Goal: Task Accomplishment & Management: Manage account settings

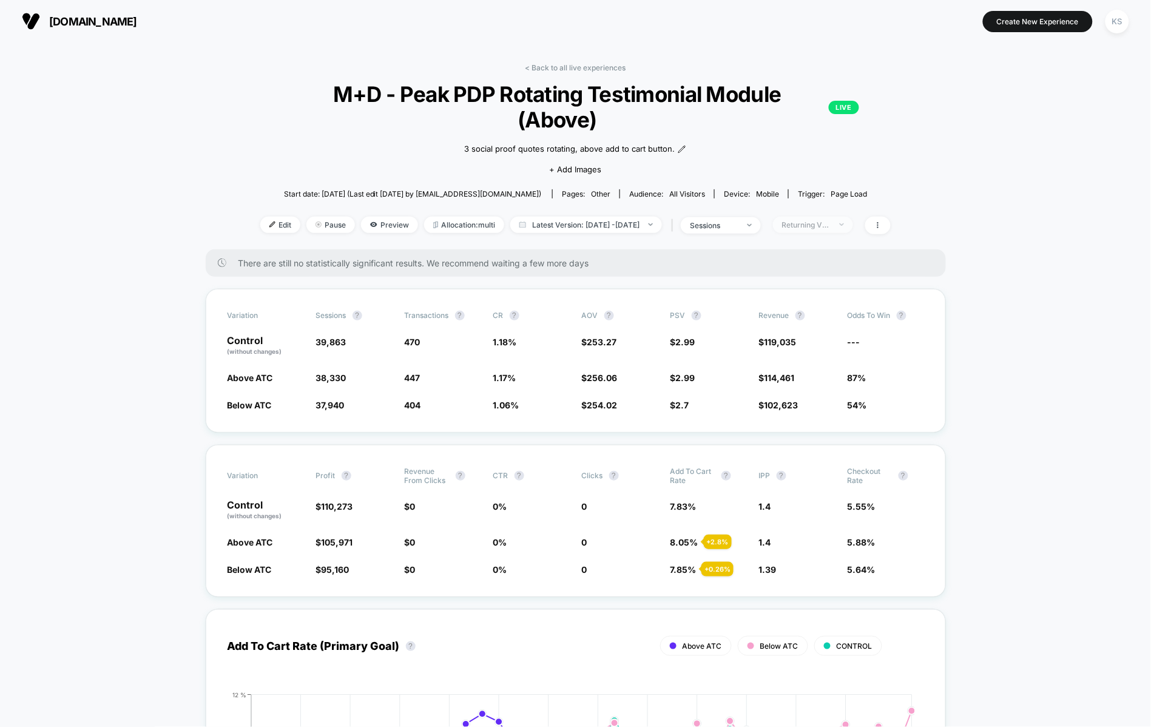
click at [821, 220] on div "Returning Visitors" at bounding box center [806, 224] width 49 height 9
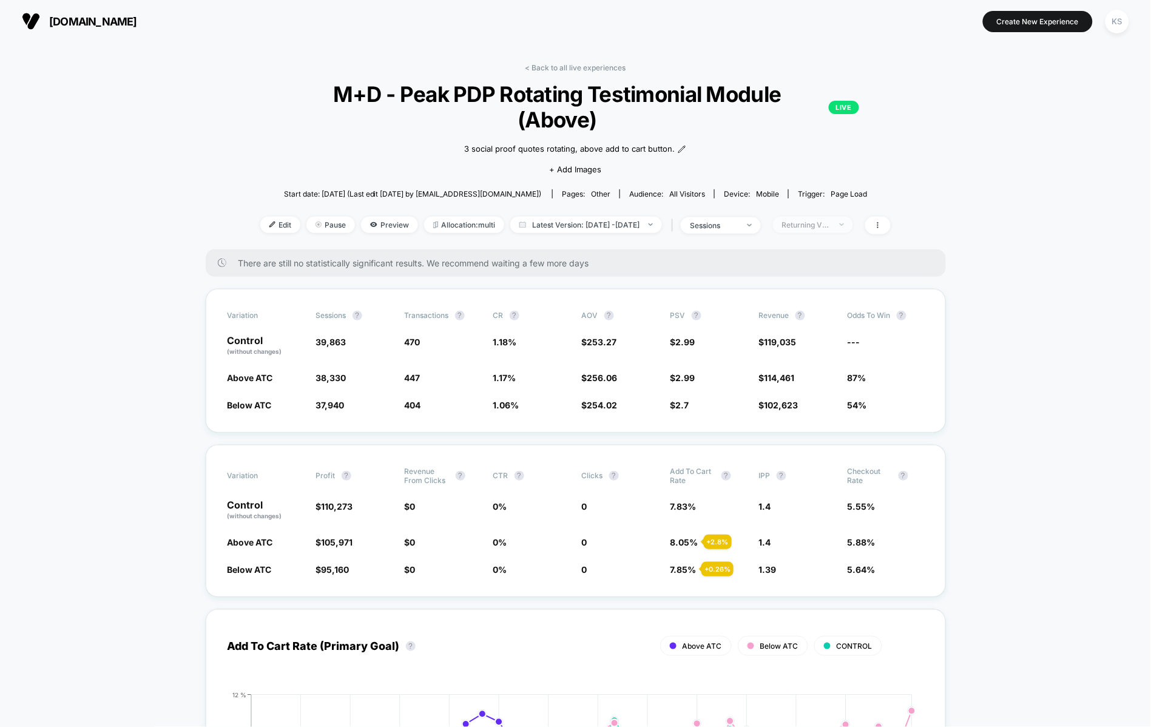
click at [831, 220] on div "Returning Visitors" at bounding box center [806, 224] width 49 height 9
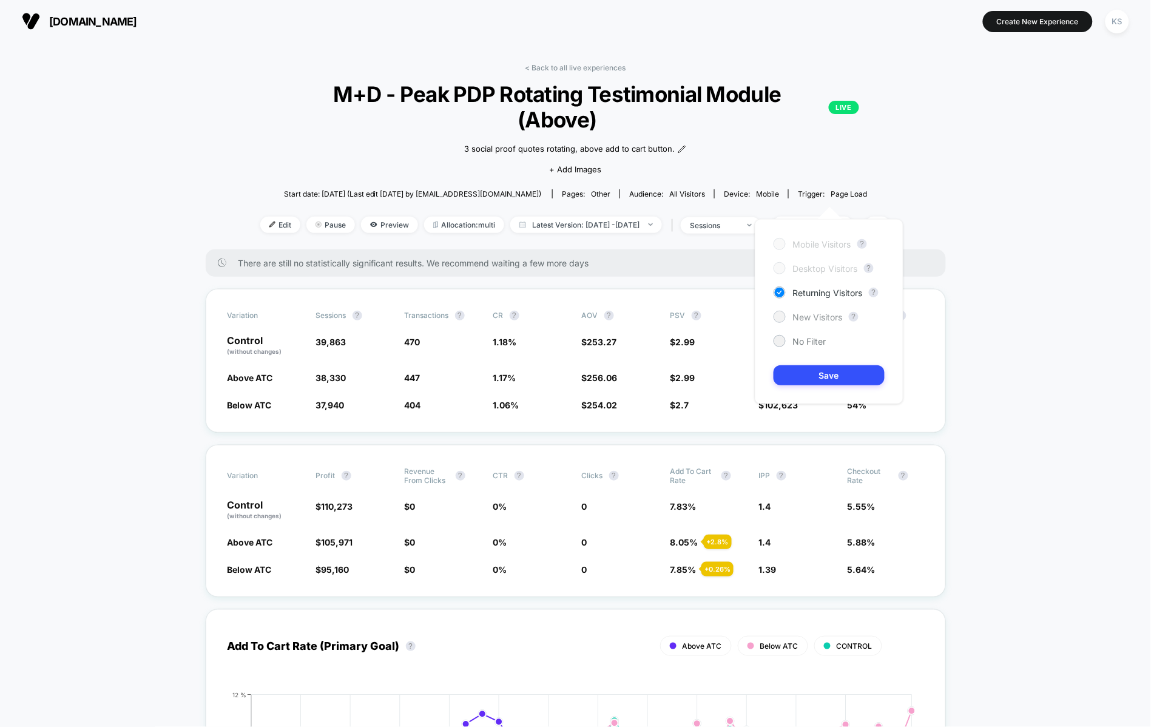
click at [810, 320] on span "New Visitors" at bounding box center [818, 317] width 50 height 10
click at [814, 375] on button "Save" at bounding box center [829, 375] width 111 height 20
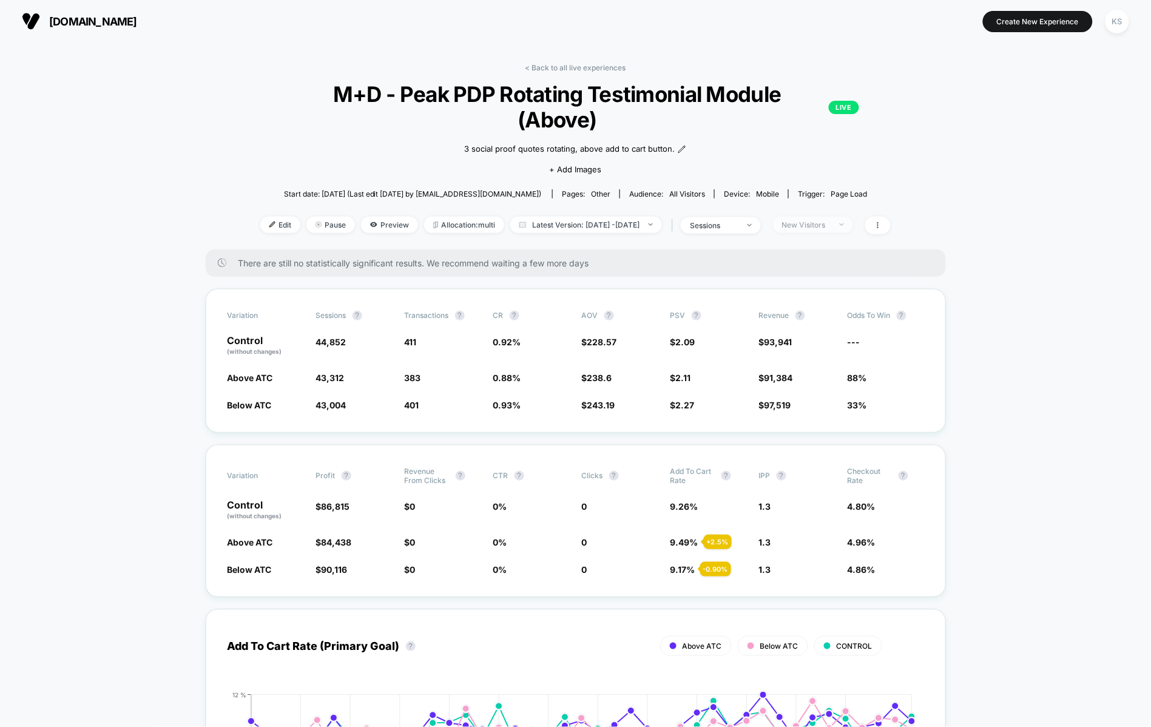
click at [831, 220] on div "New Visitors" at bounding box center [806, 224] width 49 height 9
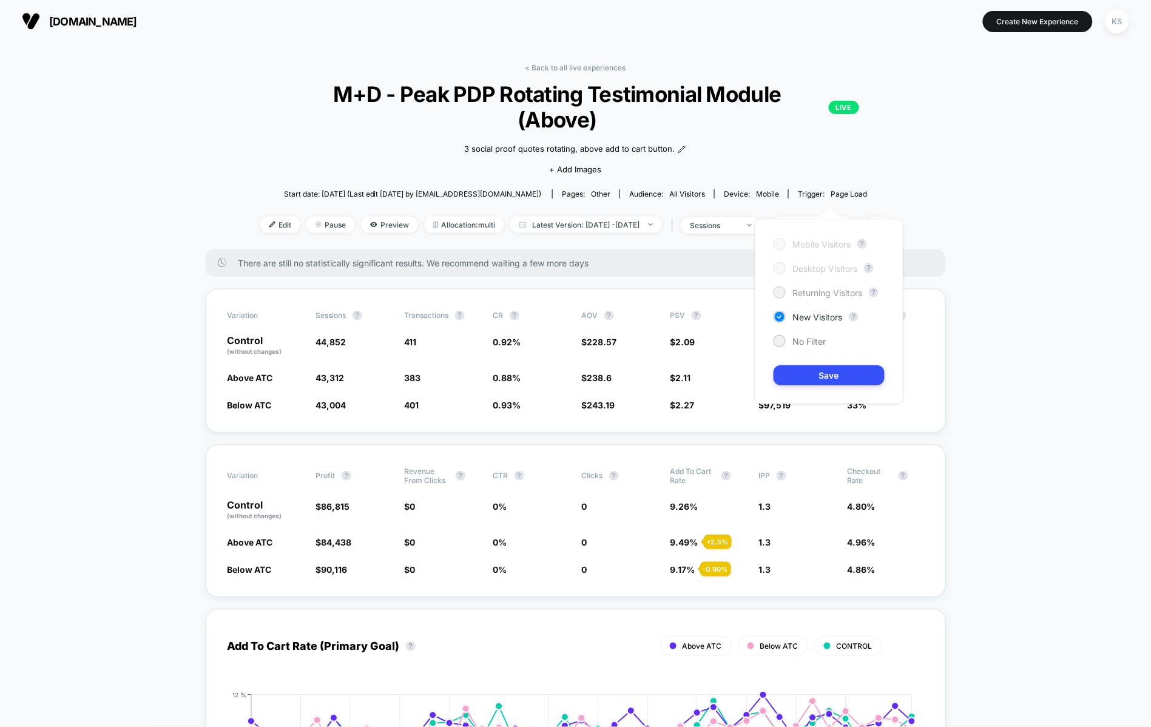
click at [816, 288] on span "Returning Visitors" at bounding box center [828, 293] width 70 height 10
click at [819, 379] on button "Save" at bounding box center [829, 375] width 111 height 20
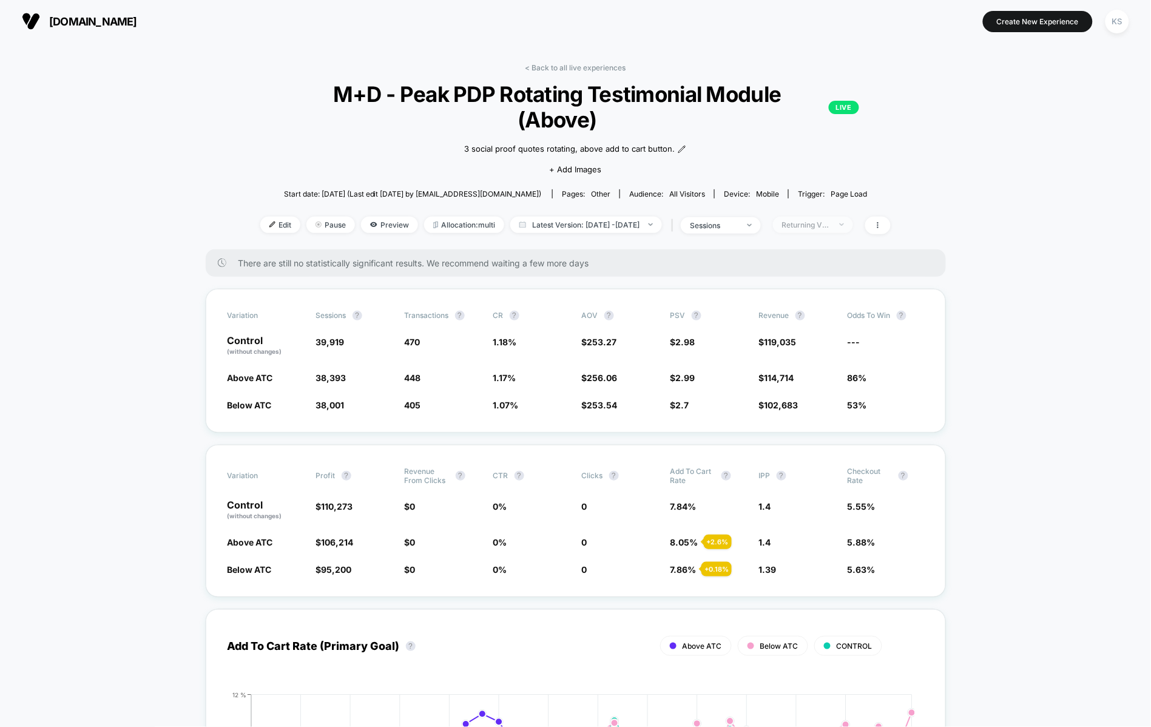
click at [827, 217] on span "Returning Visitors" at bounding box center [813, 225] width 80 height 16
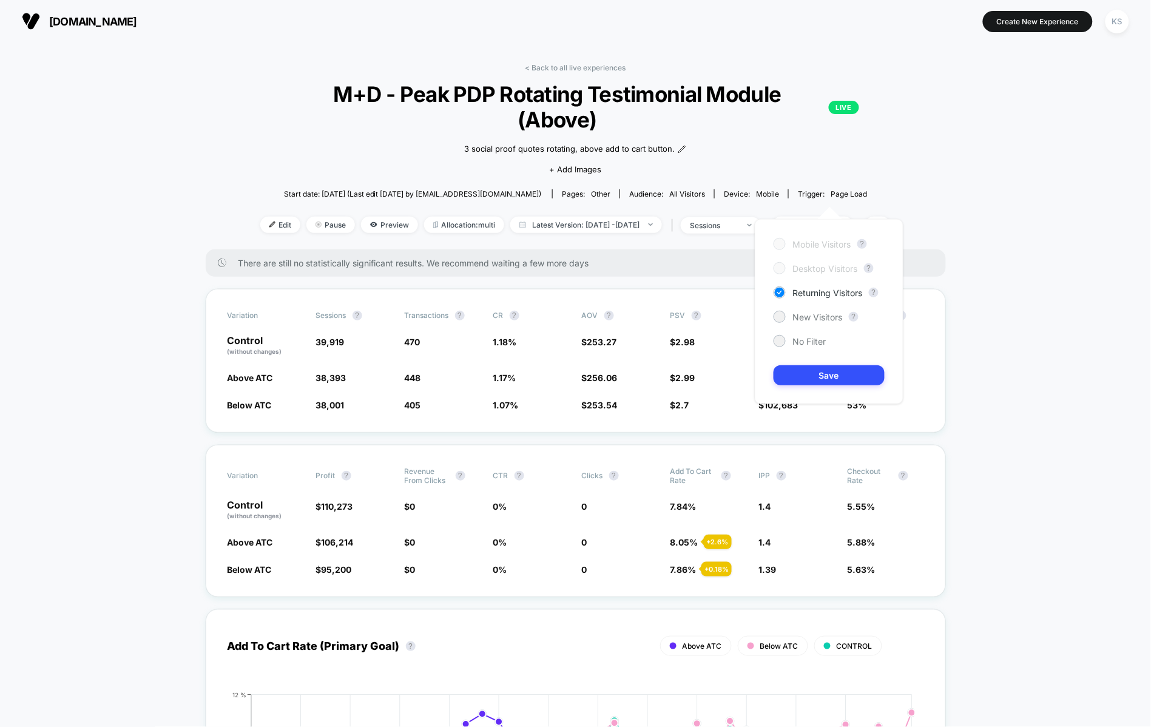
click at [803, 323] on div "Mobile Visitors ? Desktop Visitors ? Returning Visitors ? New Visitors ? No Fil…" at bounding box center [829, 311] width 149 height 185
click at [809, 320] on span "New Visitors" at bounding box center [818, 317] width 50 height 10
click at [818, 374] on button "Save" at bounding box center [829, 375] width 111 height 20
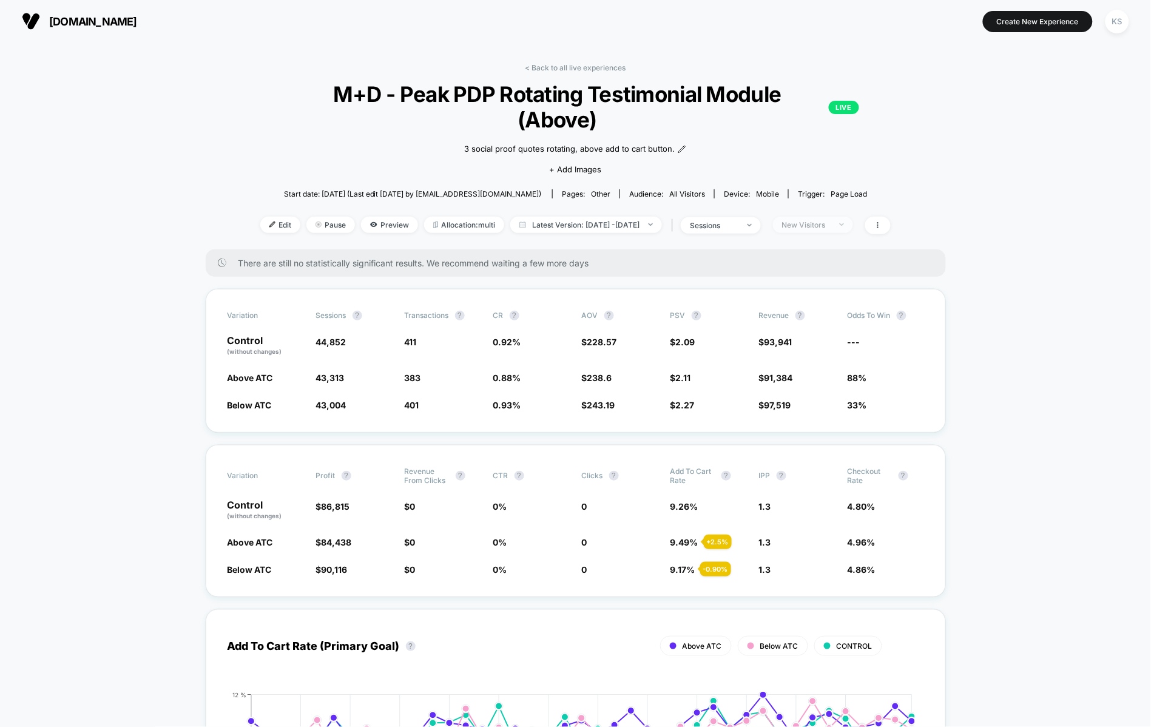
click at [830, 220] on div "New Visitors" at bounding box center [806, 224] width 49 height 9
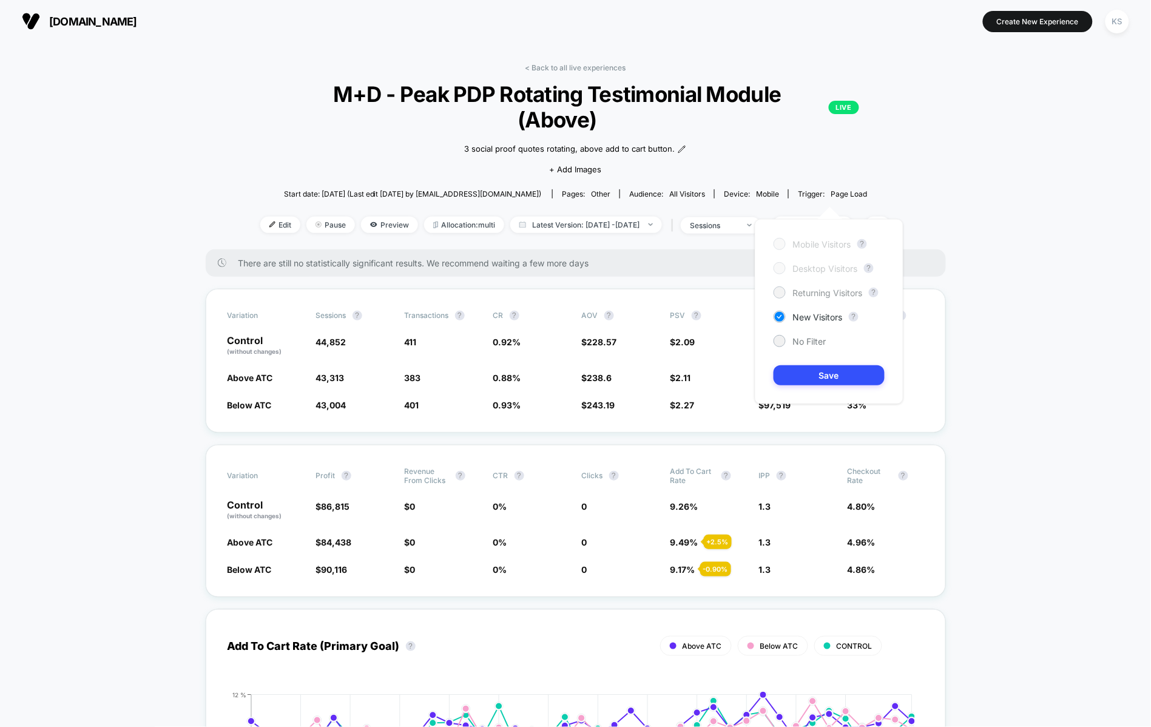
click at [823, 296] on span "Returning Visitors" at bounding box center [828, 293] width 70 height 10
click at [822, 377] on button "Save" at bounding box center [829, 375] width 111 height 20
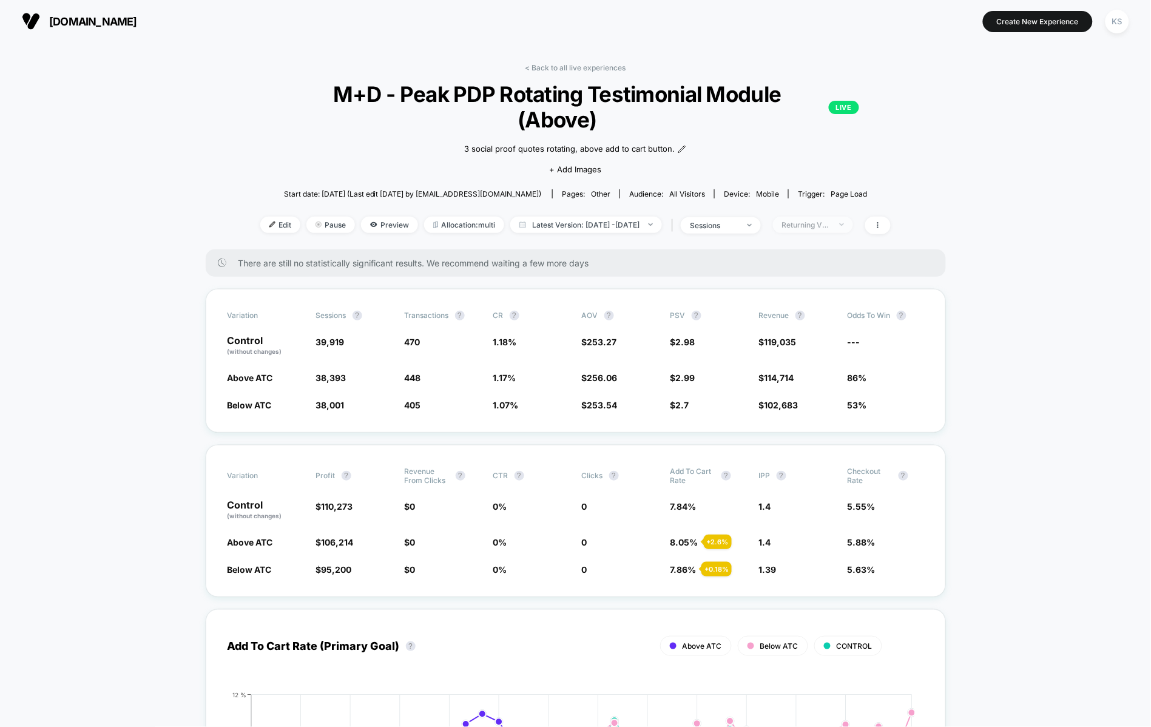
drag, startPoint x: 870, startPoint y: 212, endPoint x: 859, endPoint y: 204, distance: 13.8
click at [865, 209] on div "< Back to all live experiences M+D - Peak PDP Rotating Testimonial Module (Abov…" at bounding box center [575, 156] width 631 height 186
click at [853, 217] on span "Returning Visitors" at bounding box center [813, 225] width 80 height 16
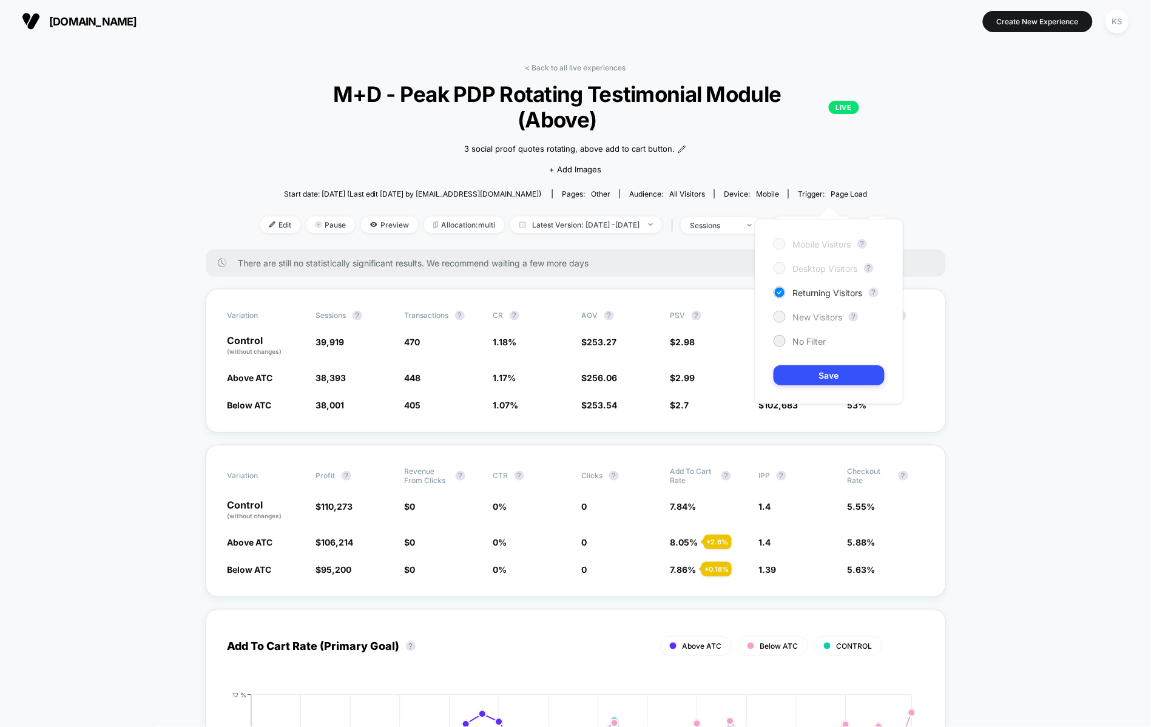
click at [831, 313] on span "New Visitors" at bounding box center [818, 317] width 50 height 10
click at [831, 370] on button "Save" at bounding box center [829, 375] width 111 height 20
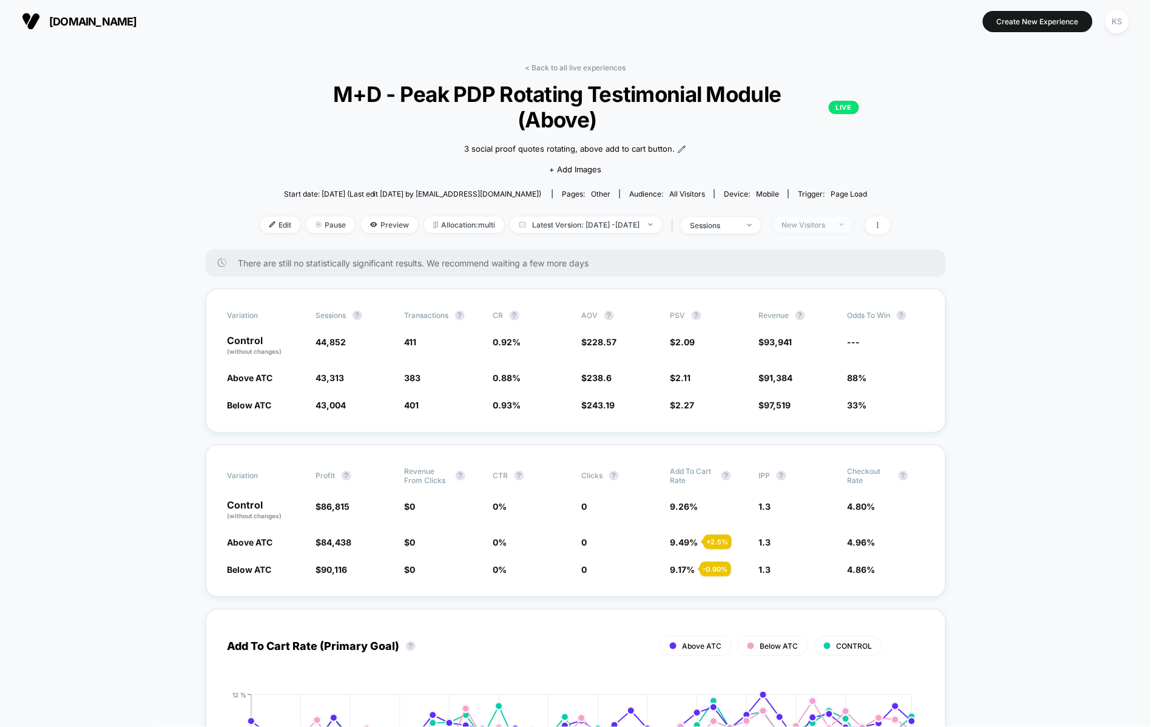
click at [816, 220] on div "New Visitors" at bounding box center [806, 224] width 49 height 9
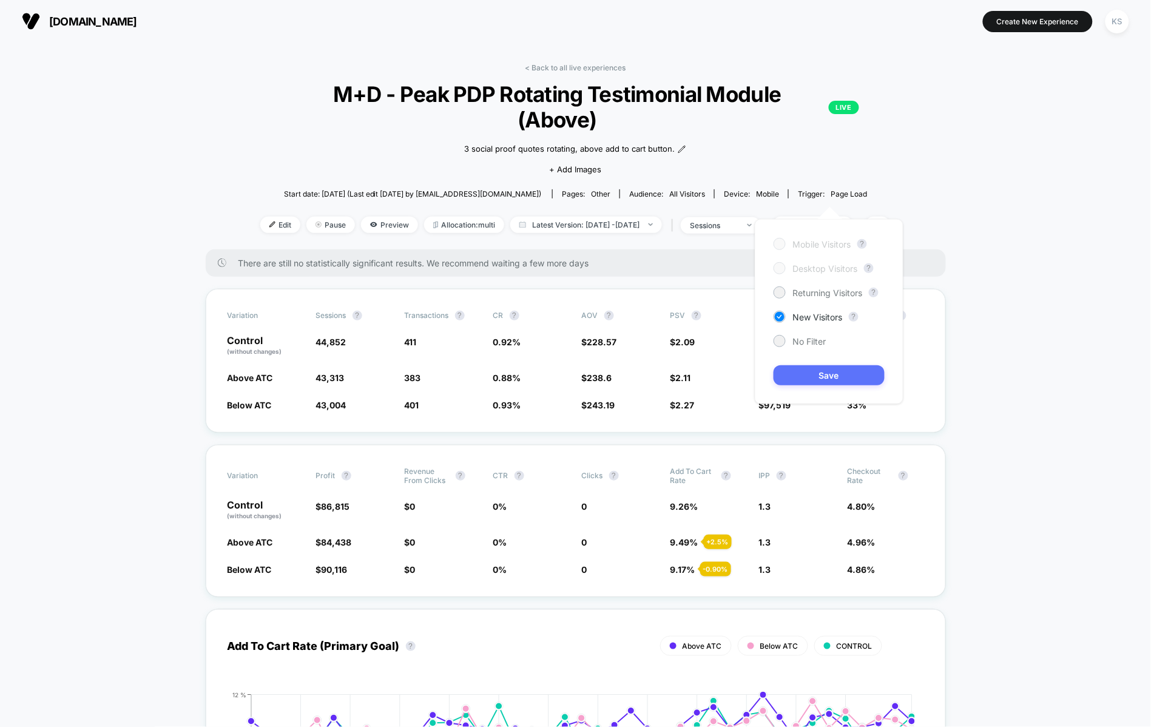
drag, startPoint x: 804, startPoint y: 339, endPoint x: 824, endPoint y: 379, distance: 44.8
click at [804, 338] on span "No Filter" at bounding box center [809, 341] width 33 height 10
click at [824, 380] on button "Save" at bounding box center [829, 375] width 111 height 20
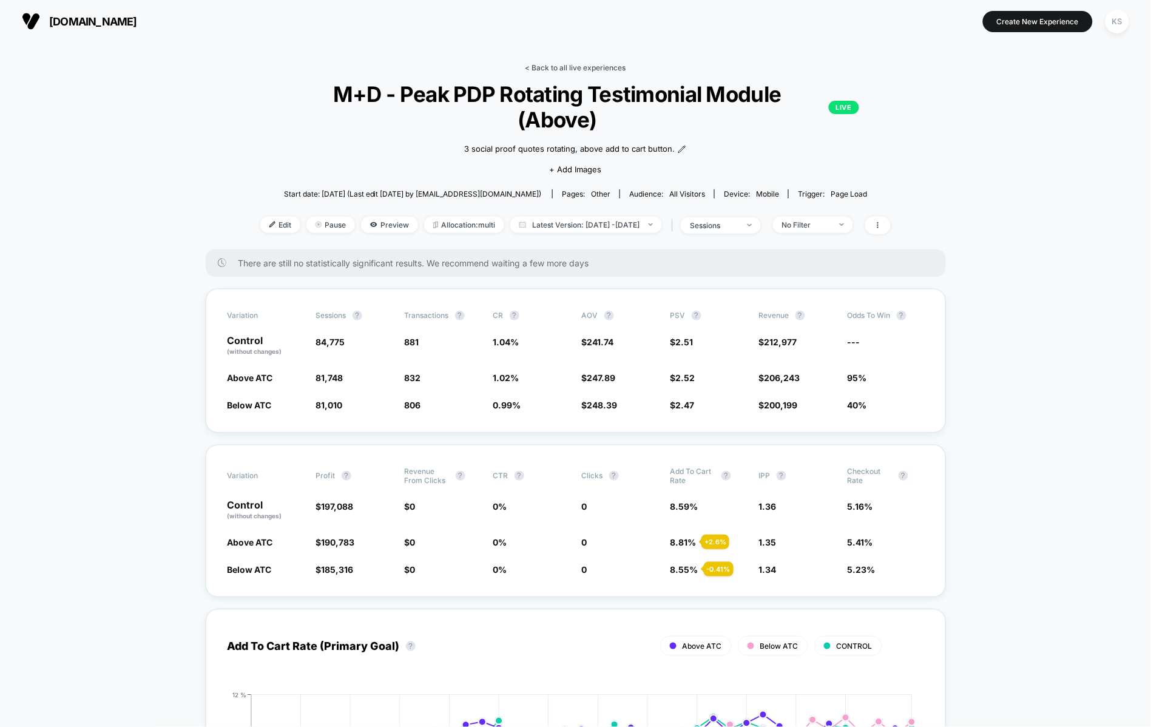
click at [555, 69] on link "< Back to all live experiences" at bounding box center [576, 67] width 101 height 9
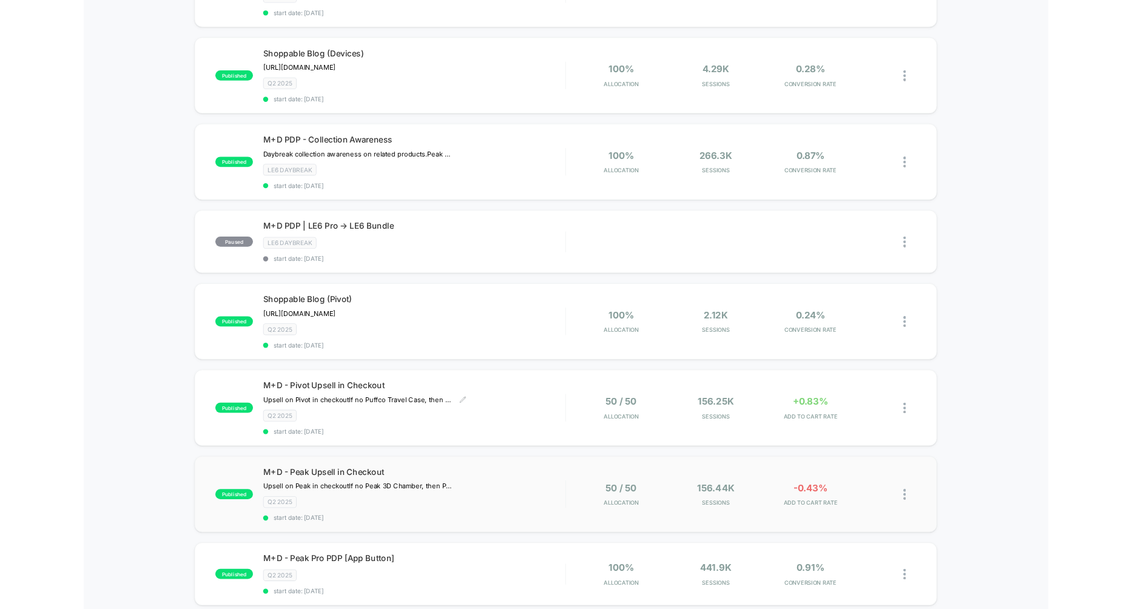
scroll to position [538, 0]
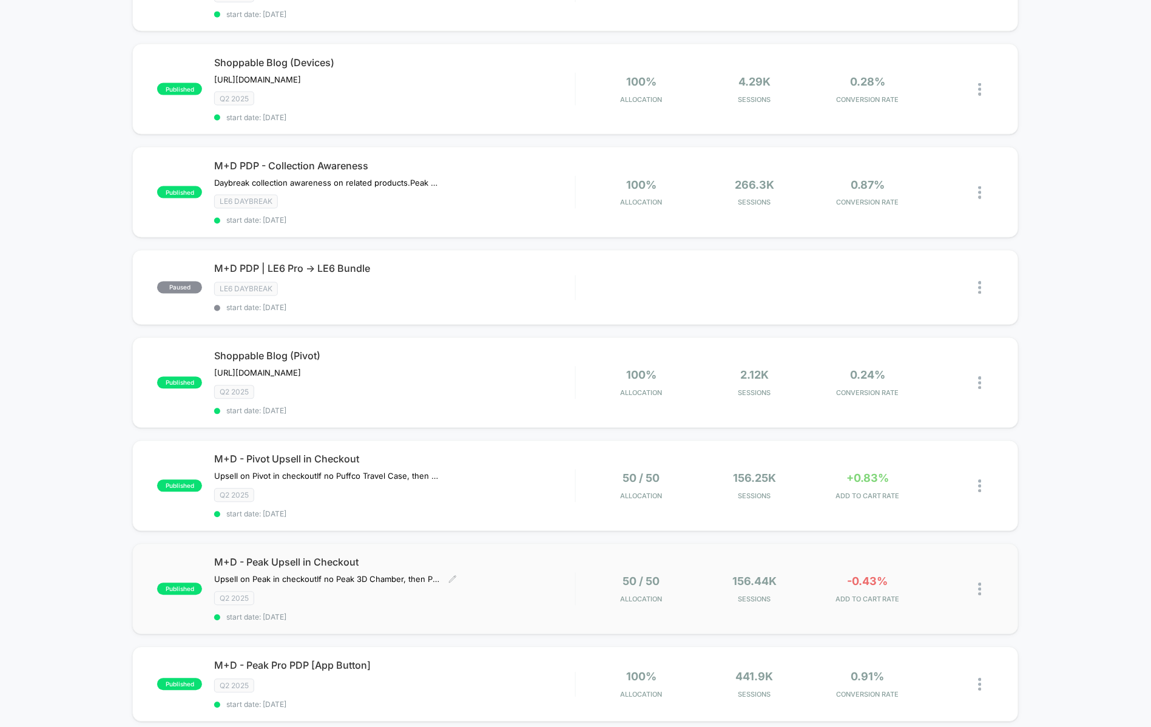
click at [492, 592] on div "Q2 2025" at bounding box center [394, 599] width 361 height 14
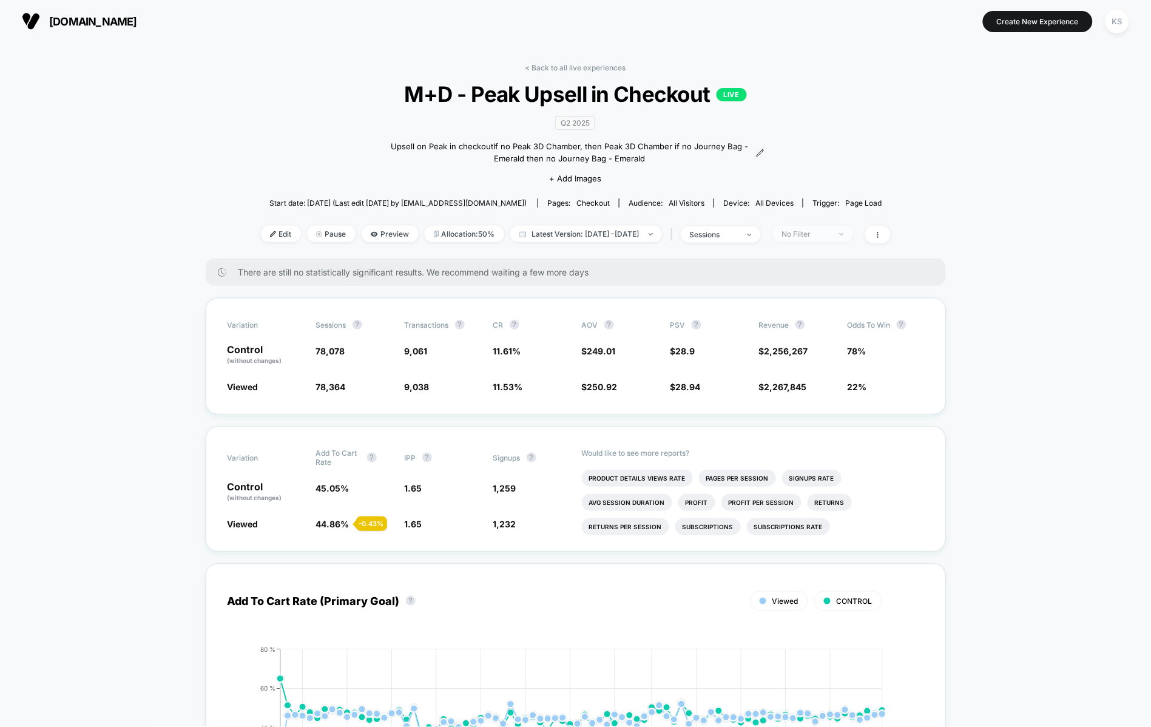
click at [847, 238] on span "No Filter" at bounding box center [813, 234] width 80 height 16
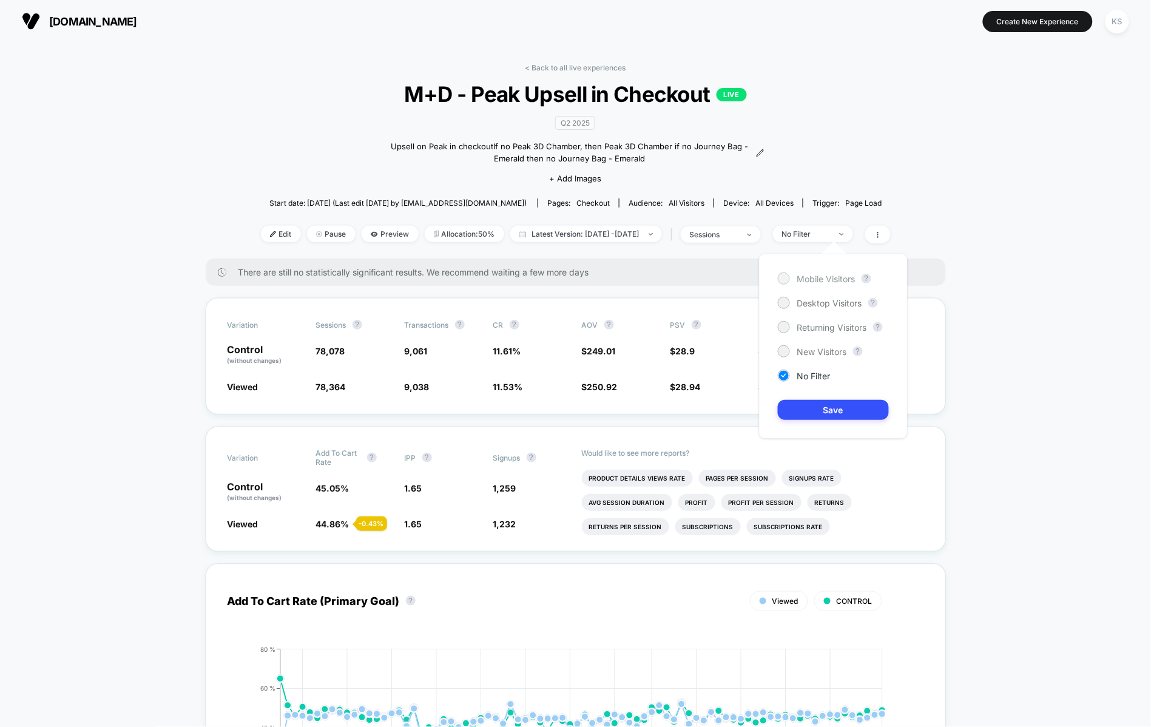
click at [827, 281] on span "Mobile Visitors" at bounding box center [826, 279] width 58 height 10
drag, startPoint x: 854, startPoint y: 388, endPoint x: 857, endPoint y: 399, distance: 10.9
click at [855, 389] on div "Mobile Visitors ? Desktop Visitors ? Returning Visitors ? New Visitors ? No Fil…" at bounding box center [833, 346] width 149 height 185
click at [856, 401] on button "Save" at bounding box center [833, 410] width 111 height 20
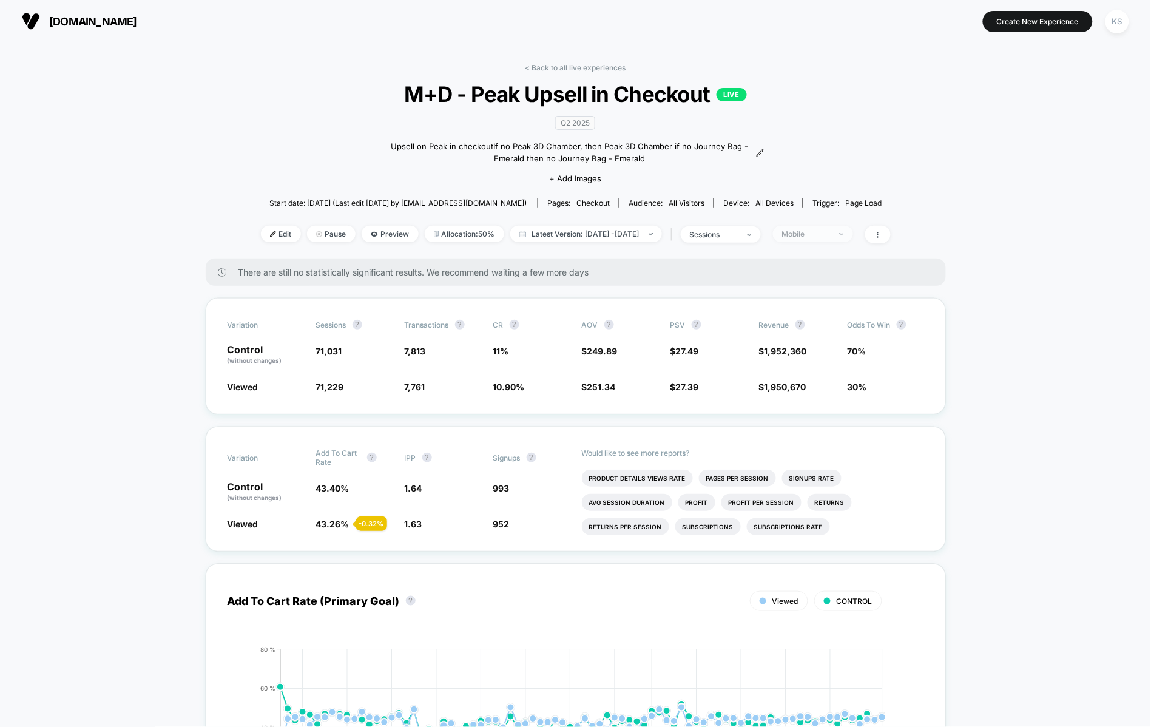
click at [814, 233] on div "Mobile" at bounding box center [806, 233] width 49 height 9
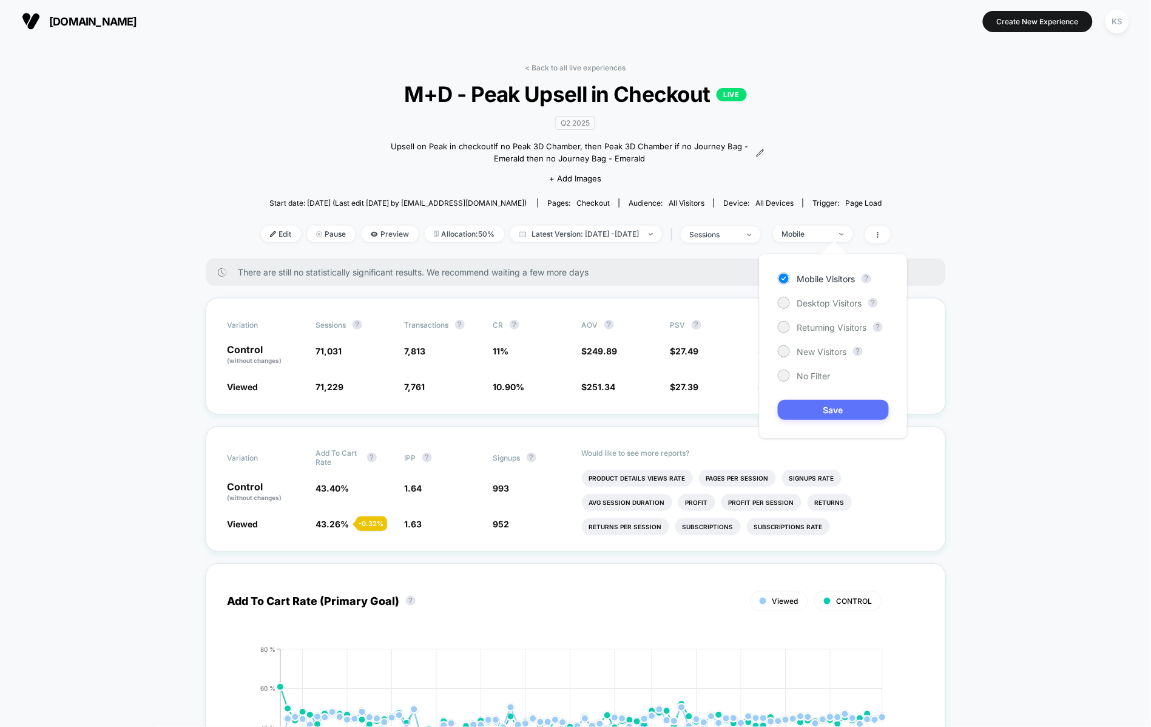
click at [834, 414] on button "Save" at bounding box center [833, 410] width 111 height 20
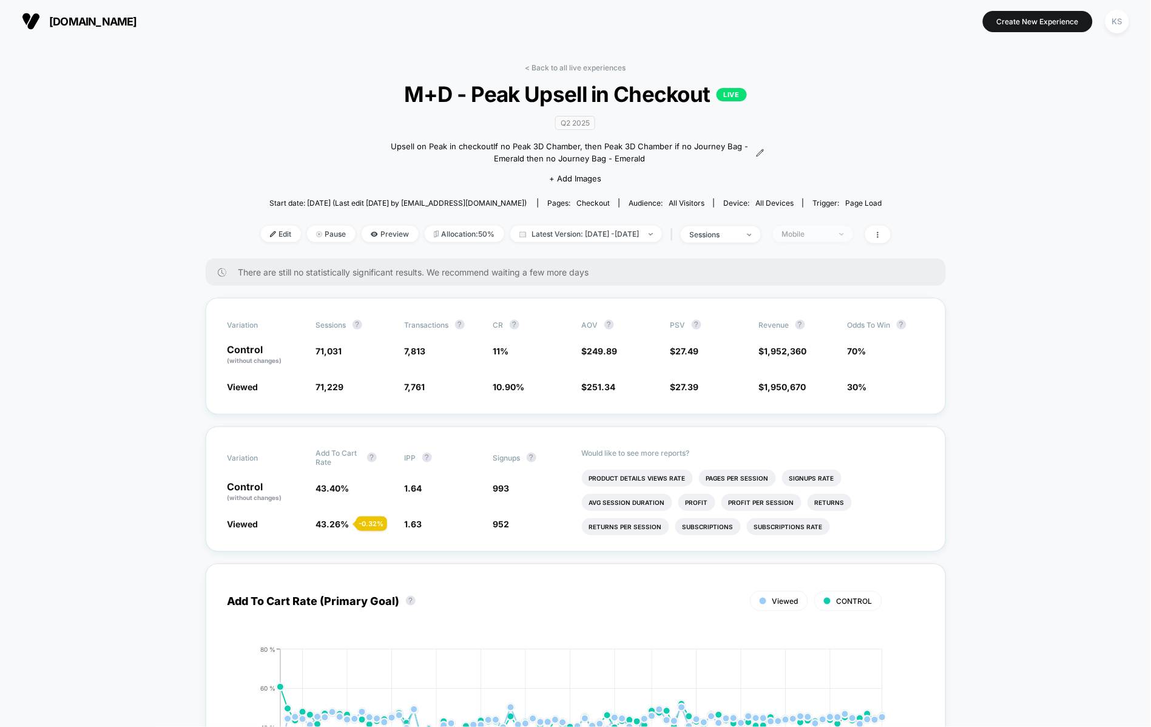
click at [831, 232] on div "Mobile" at bounding box center [806, 233] width 49 height 9
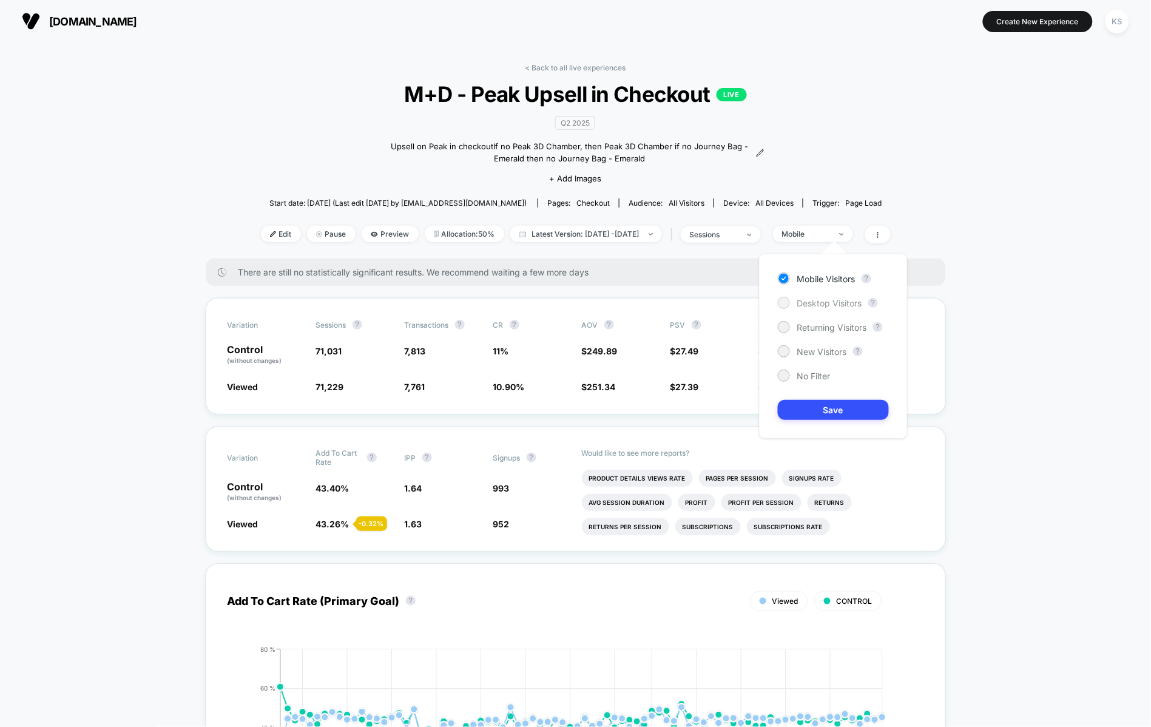
drag, startPoint x: 830, startPoint y: 300, endPoint x: 830, endPoint y: 308, distance: 7.9
click at [831, 301] on span "Desktop Visitors" at bounding box center [829, 303] width 65 height 10
click at [828, 408] on button "Save" at bounding box center [833, 410] width 111 height 20
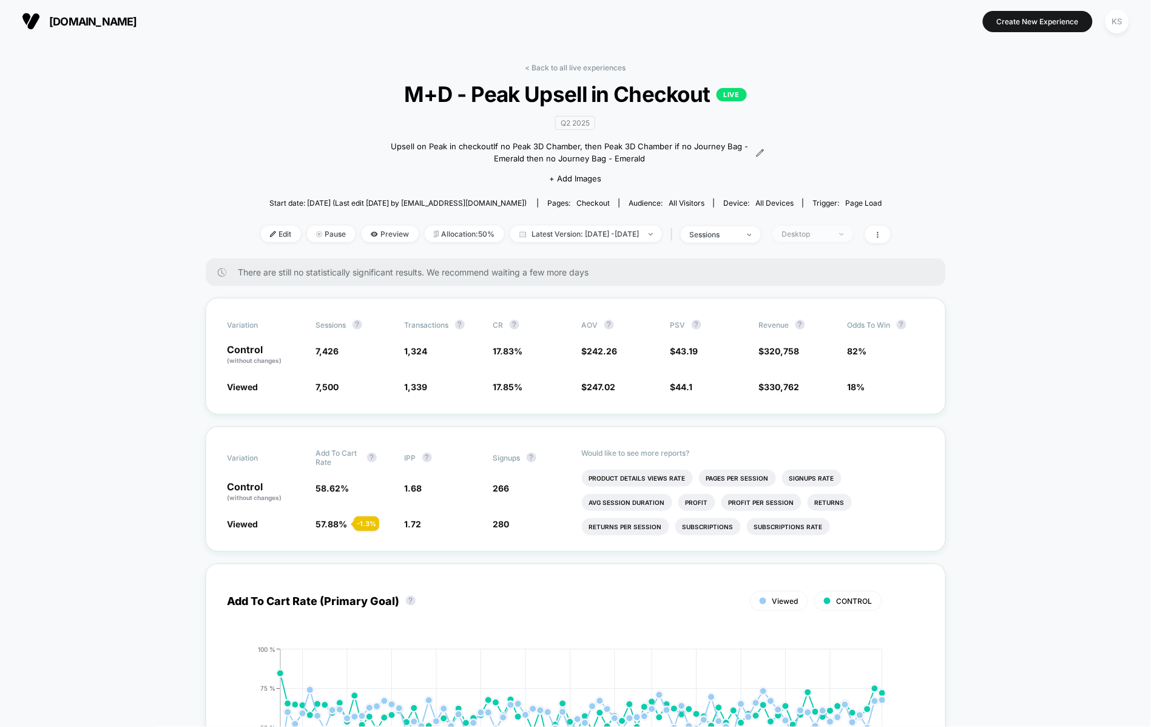
click at [831, 232] on div "Desktop" at bounding box center [806, 233] width 49 height 9
click at [823, 322] on span "Returning Visitors" at bounding box center [832, 327] width 70 height 10
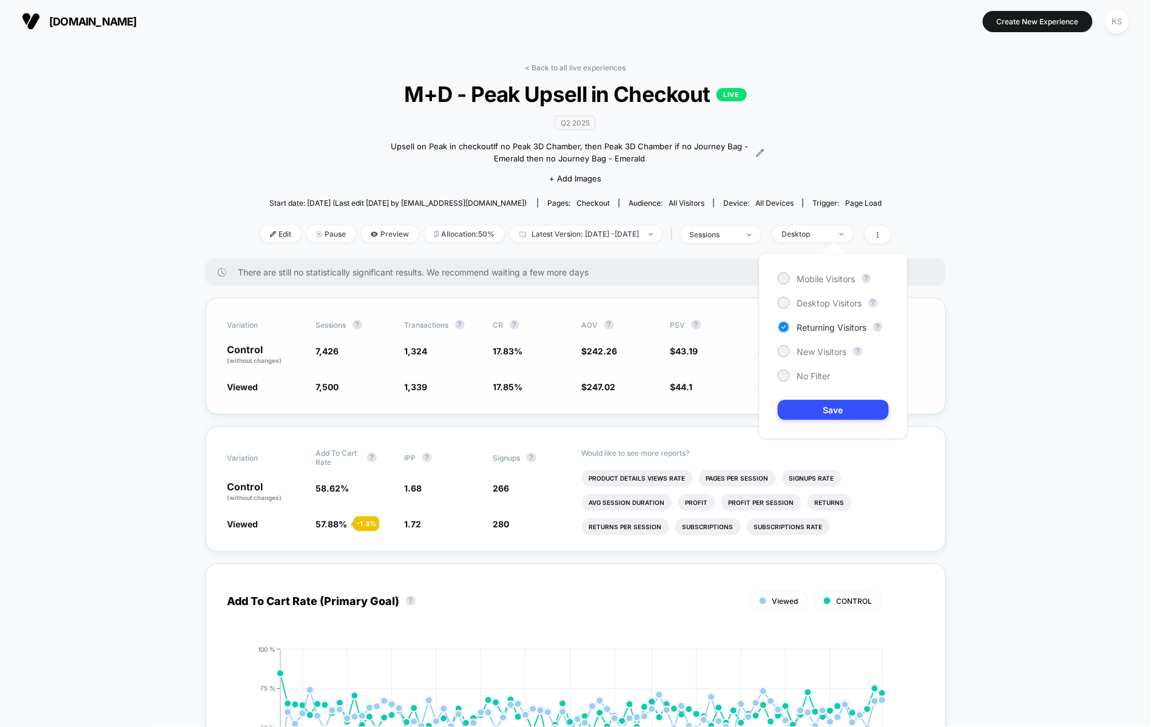
click at [837, 404] on button "Save" at bounding box center [833, 410] width 111 height 20
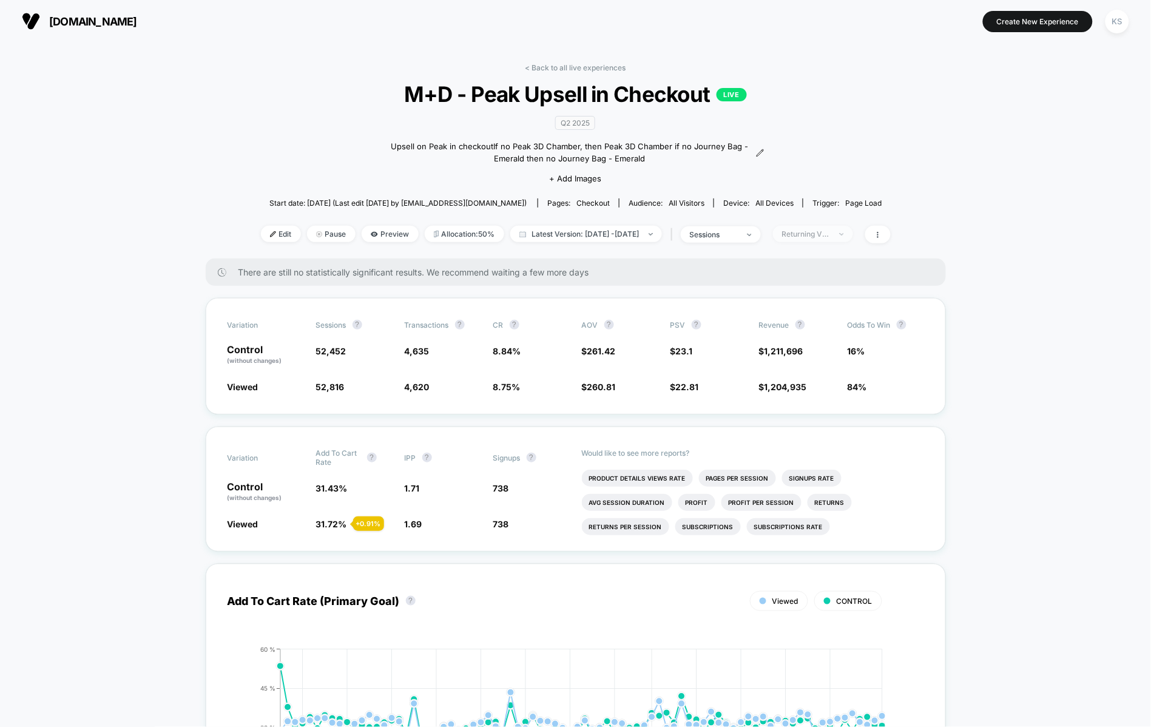
click at [831, 235] on div "Returning Visitors" at bounding box center [806, 233] width 49 height 9
click at [828, 353] on span "New Visitors" at bounding box center [822, 352] width 50 height 10
click at [830, 412] on button "Save" at bounding box center [833, 410] width 111 height 20
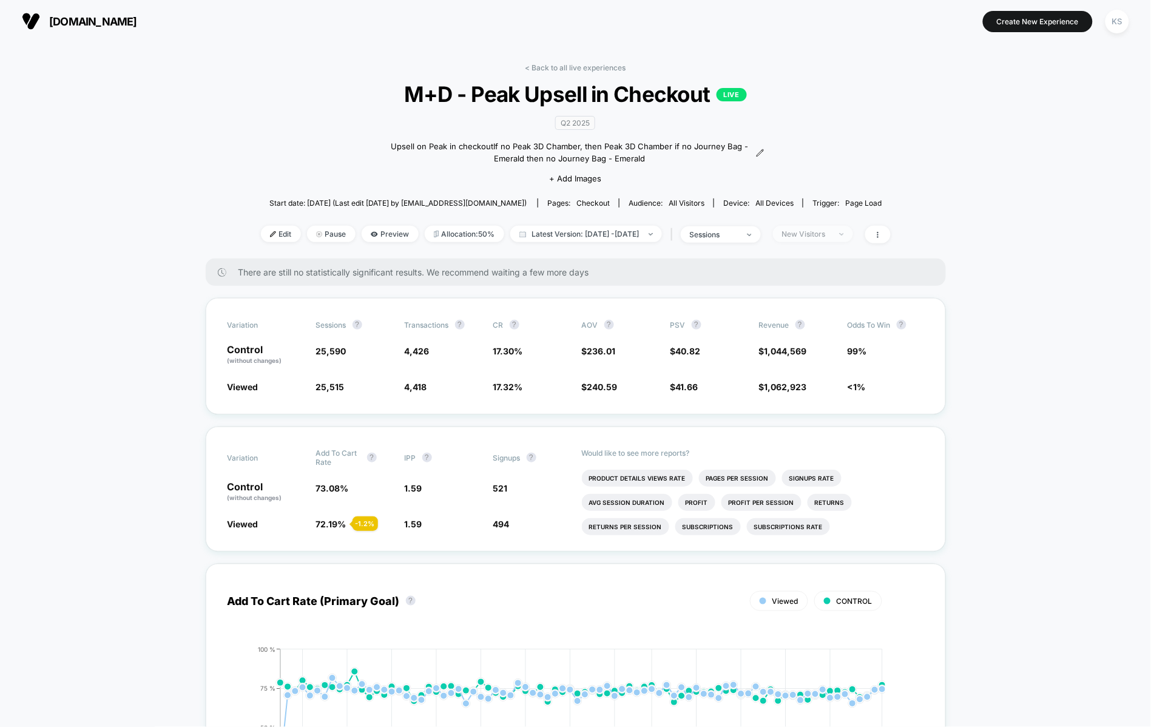
click at [841, 226] on span "New Visitors" at bounding box center [813, 234] width 80 height 16
click at [819, 376] on span "No Filter" at bounding box center [813, 376] width 33 height 10
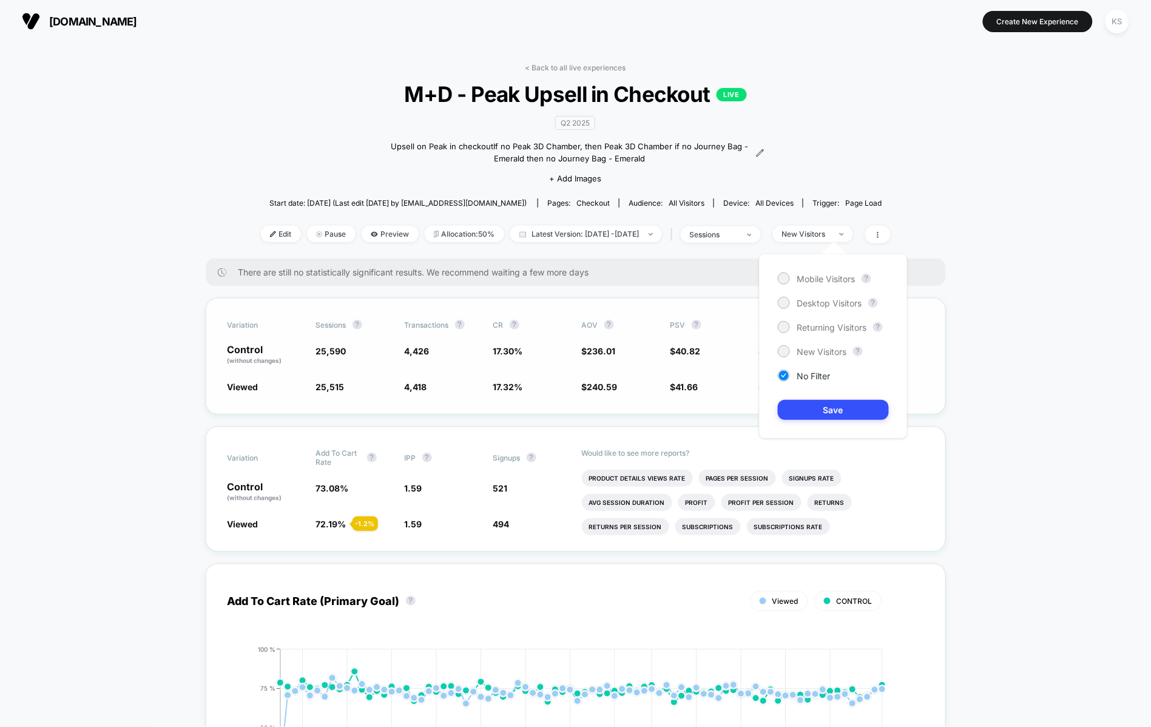
click at [830, 404] on button "Save" at bounding box center [833, 410] width 111 height 20
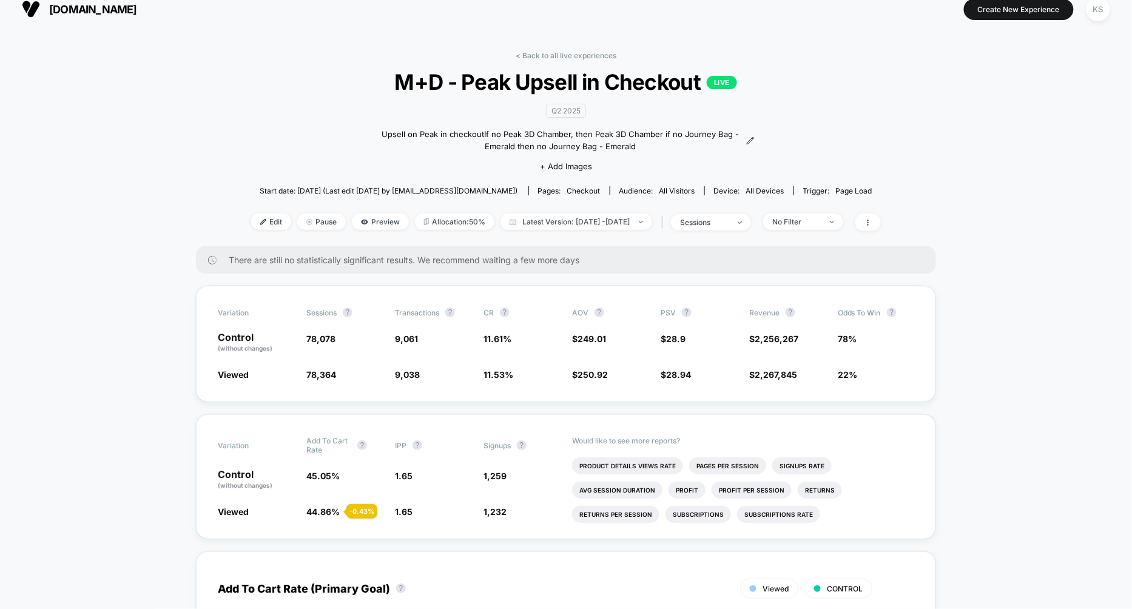
drag, startPoint x: 1108, startPoint y: 17, endPoint x: 1126, endPoint y: 283, distance: 266.5
click at [1126, 283] on div "[DOMAIN_NAME] Create New Experience KS [DOMAIN_NAME] < Back to all live experie…" at bounding box center [566, 304] width 1132 height 609
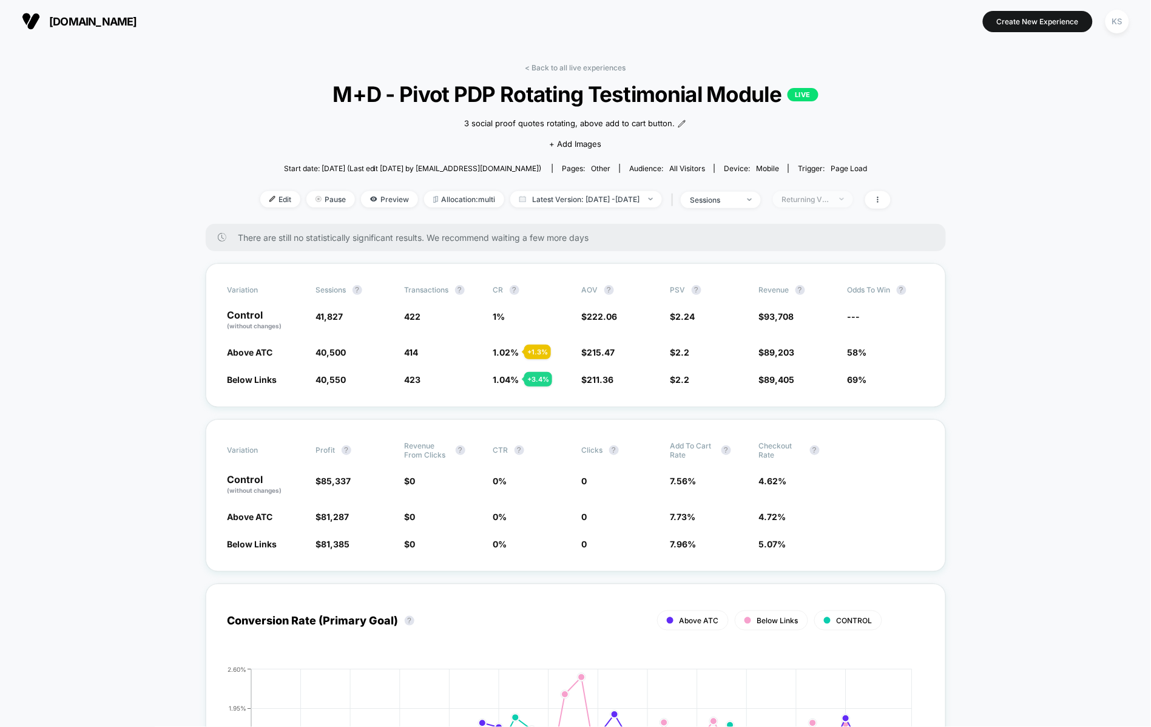
click at [831, 195] on div "Returning Visitors" at bounding box center [806, 199] width 49 height 9
click at [811, 319] on span "New Visitors" at bounding box center [818, 317] width 50 height 10
click at [831, 377] on button "Save" at bounding box center [829, 375] width 111 height 20
click at [831, 201] on div "New Visitors" at bounding box center [806, 199] width 49 height 9
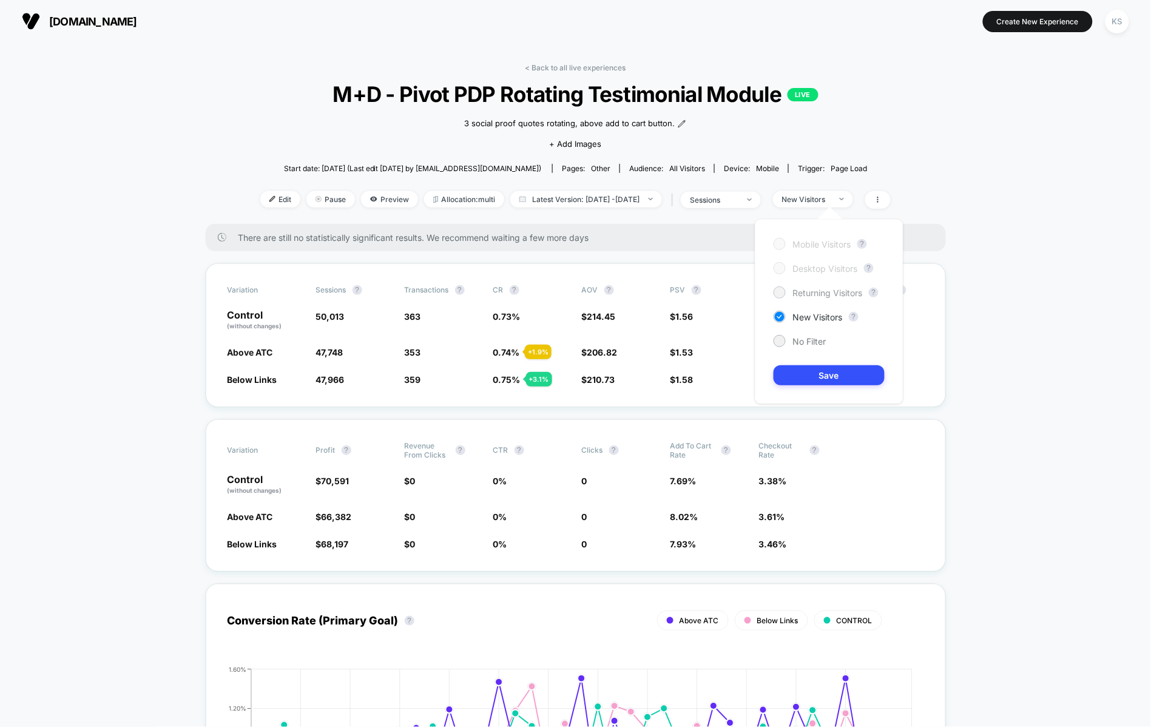
click at [837, 294] on span "Returning Visitors" at bounding box center [828, 293] width 70 height 10
click at [853, 377] on button "Save" at bounding box center [829, 375] width 111 height 20
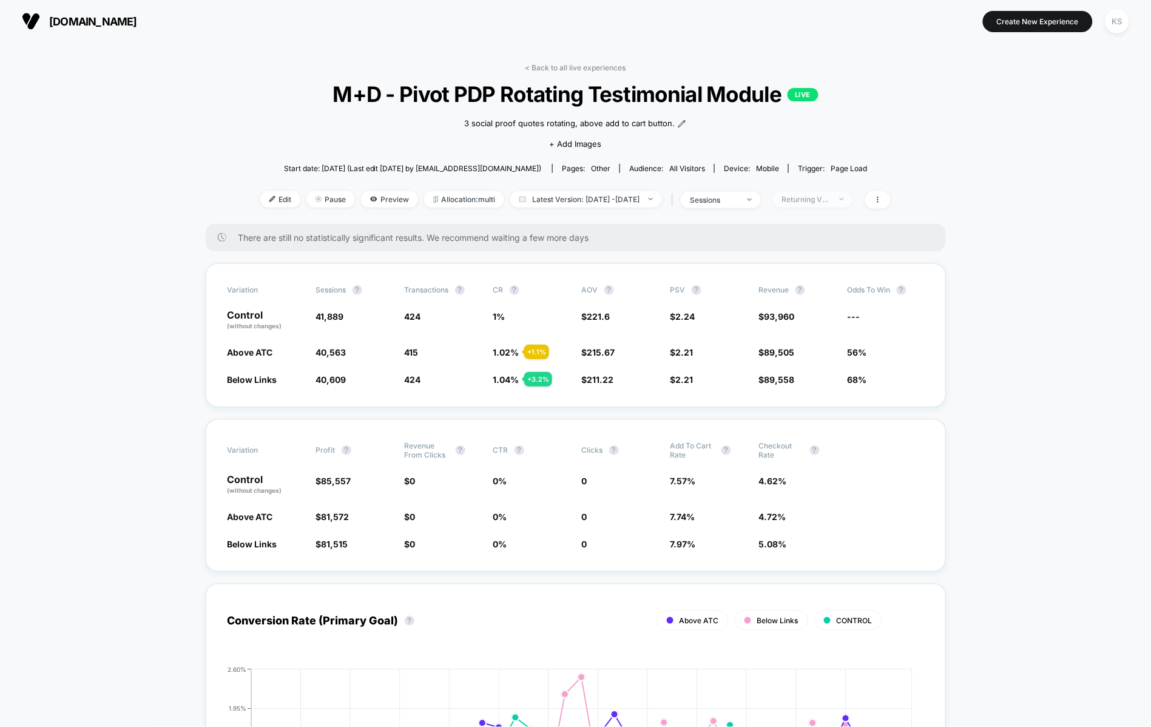
click at [828, 195] on div "Returning Visitors" at bounding box center [806, 199] width 49 height 9
click at [811, 345] on span "No Filter" at bounding box center [809, 341] width 33 height 10
click at [819, 368] on button "Save" at bounding box center [829, 375] width 111 height 20
click at [601, 63] on link "< Back to all live experiences" at bounding box center [576, 67] width 101 height 9
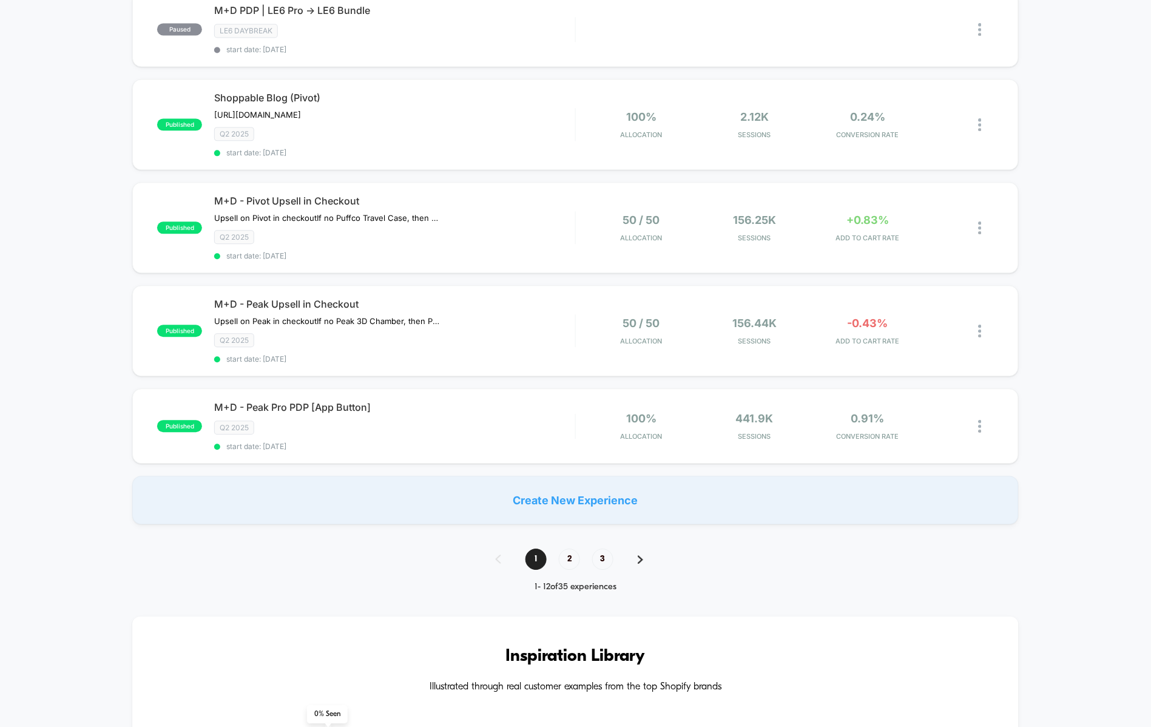
scroll to position [762, 0]
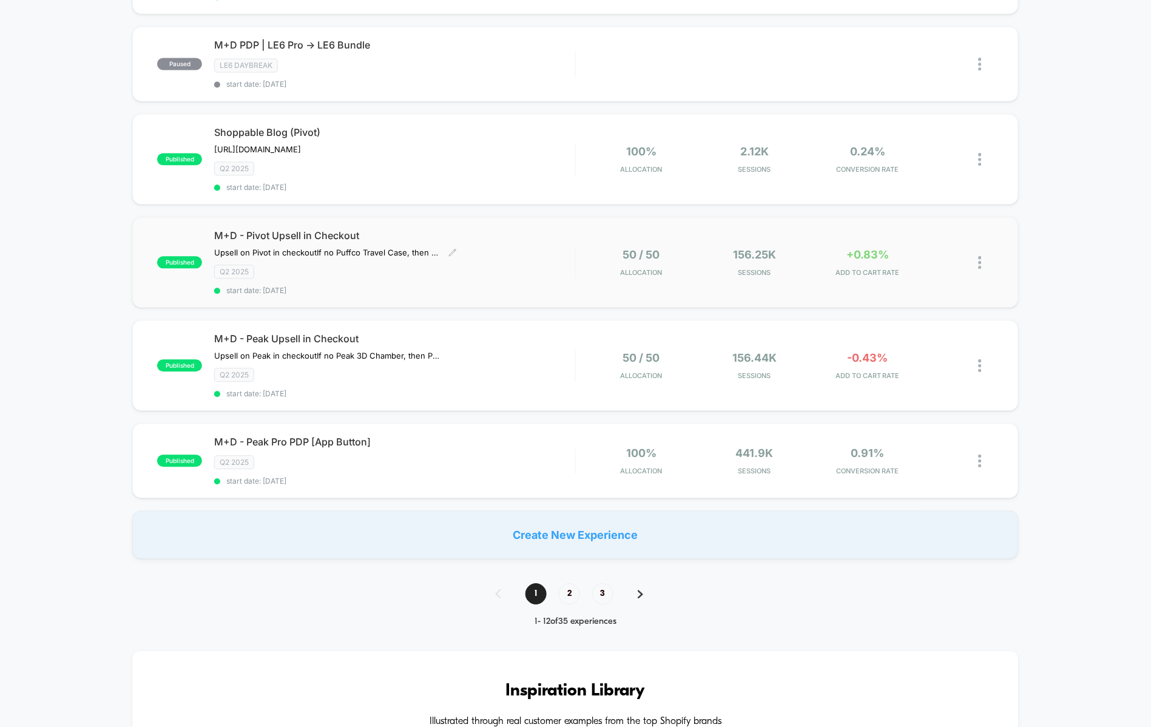
click at [490, 266] on div "M+D - Pivot Upsell in Checkout Upsell on Pivot in checkout If no Puffco Travel …" at bounding box center [394, 262] width 361 height 66
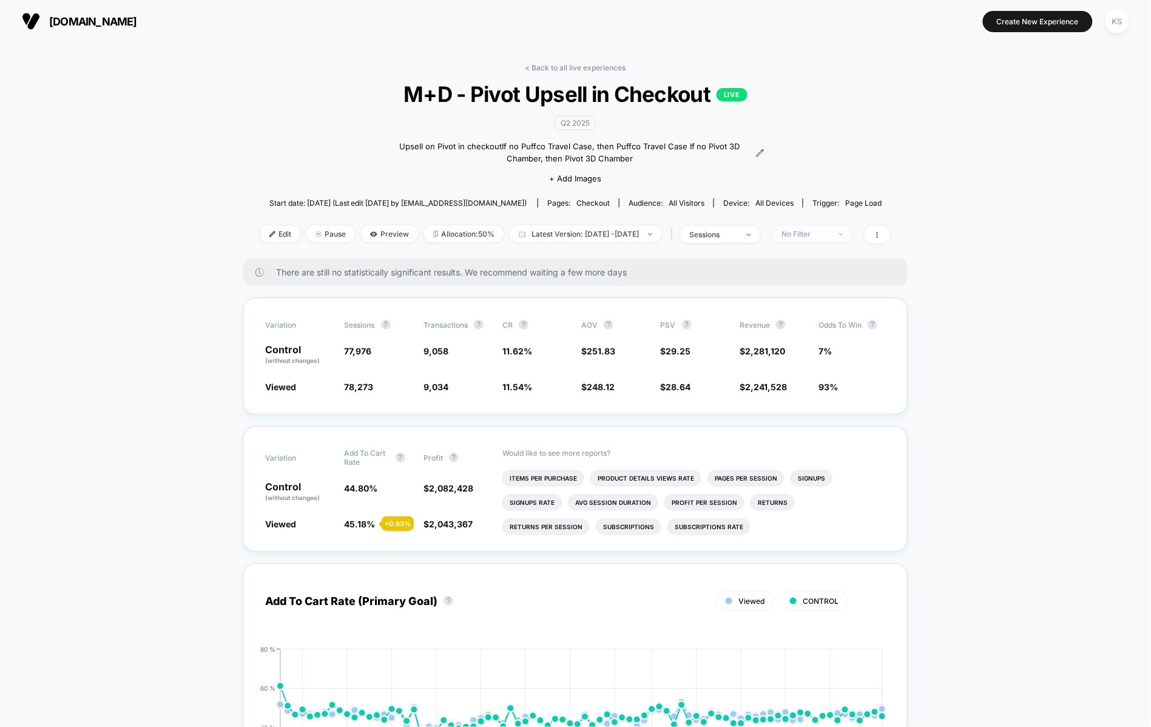
click at [834, 228] on span "No Filter" at bounding box center [813, 234] width 80 height 16
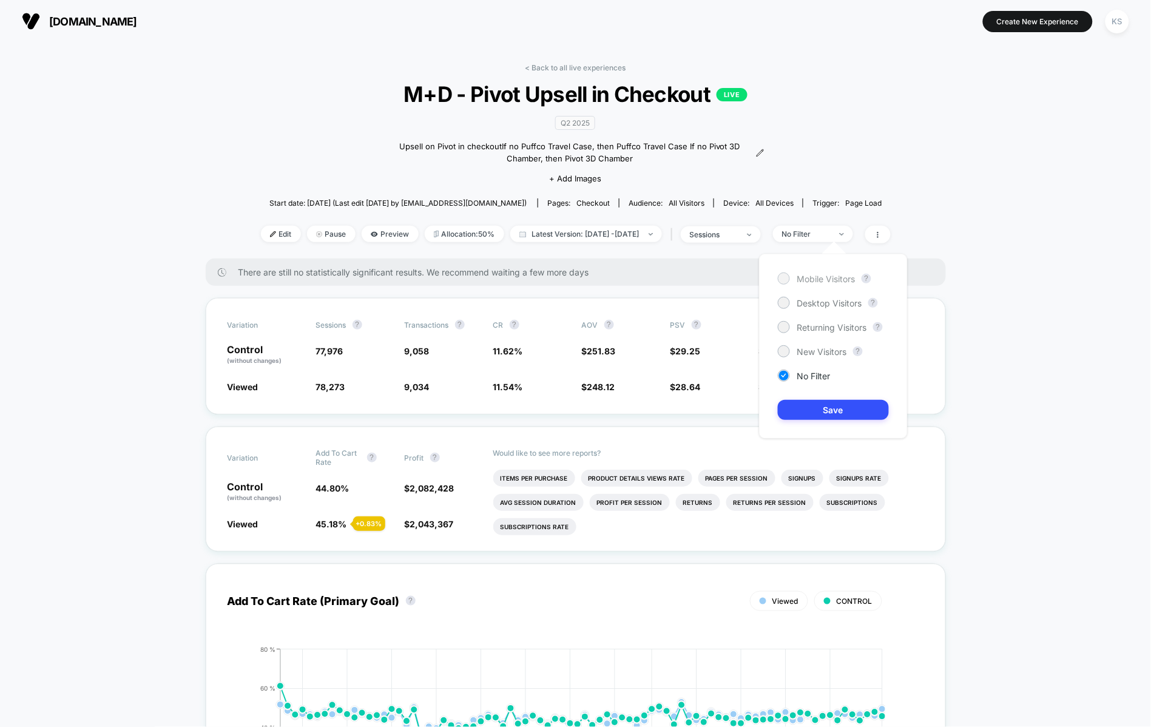
click at [811, 275] on span "Mobile Visitors" at bounding box center [826, 279] width 58 height 10
drag, startPoint x: 850, startPoint y: 406, endPoint x: 853, endPoint y: 245, distance: 160.8
click at [848, 405] on button "Save" at bounding box center [833, 410] width 111 height 20
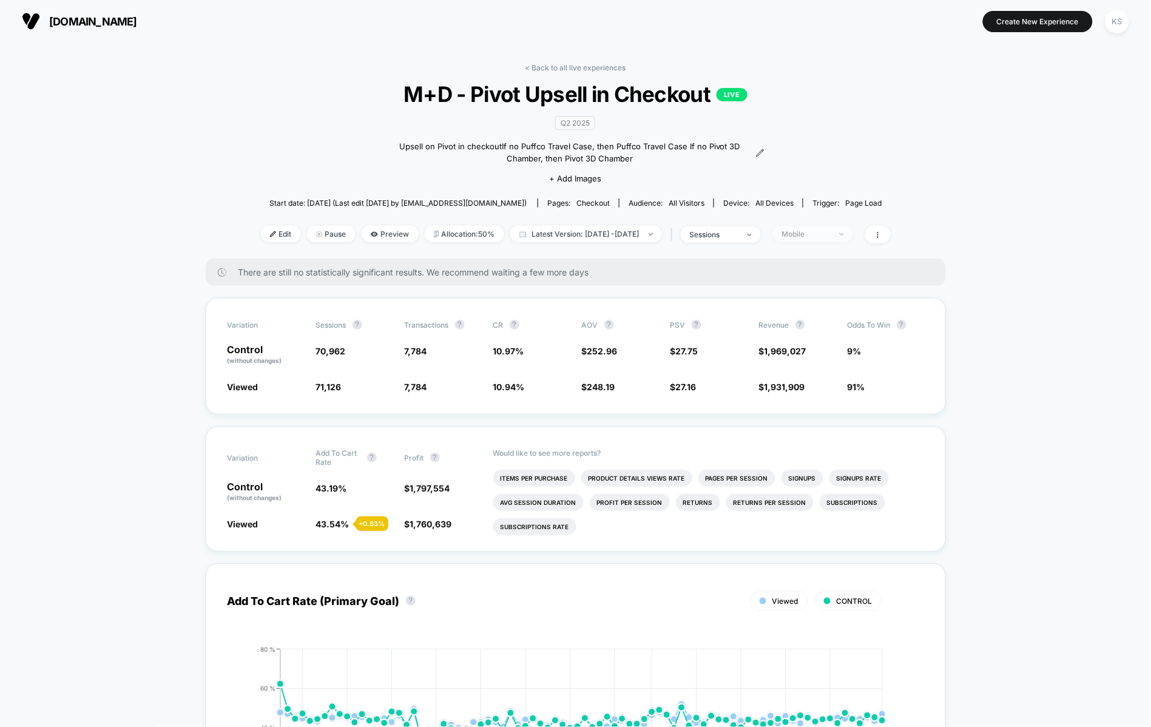
click at [853, 240] on span "Mobile" at bounding box center [813, 234] width 80 height 16
drag, startPoint x: 828, startPoint y: 302, endPoint x: 846, endPoint y: 404, distance: 103.6
click at [828, 303] on span "Desktop Visitors" at bounding box center [829, 303] width 65 height 10
click at [856, 410] on button "Save" at bounding box center [833, 410] width 111 height 20
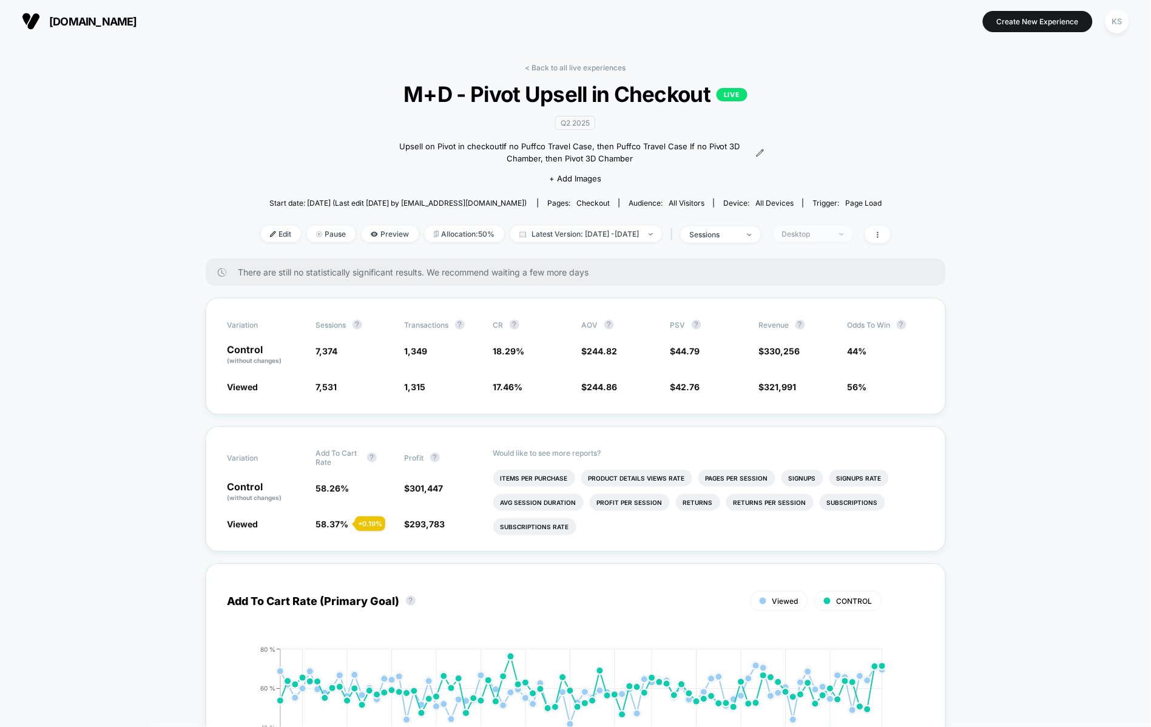
click at [820, 229] on div "Desktop" at bounding box center [806, 233] width 49 height 9
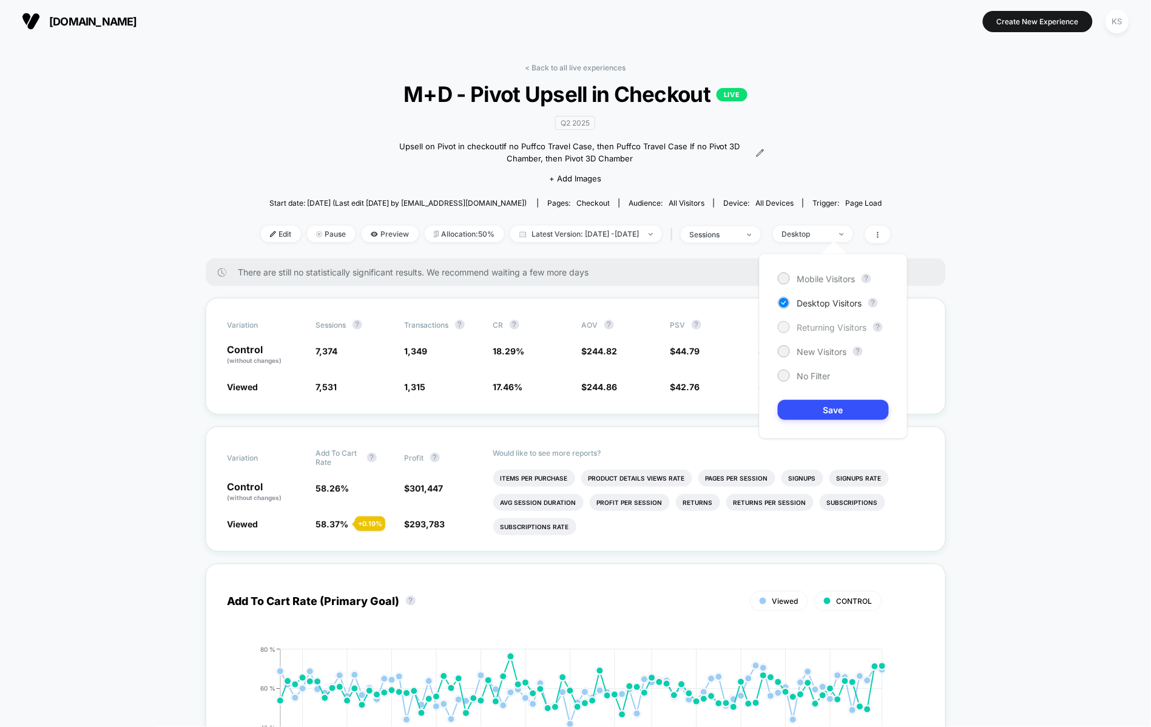
click at [801, 325] on span "Returning Visitors" at bounding box center [832, 327] width 70 height 10
drag, startPoint x: 839, startPoint y: 410, endPoint x: 834, endPoint y: 399, distance: 12.3
click at [839, 410] on button "Save" at bounding box center [833, 410] width 111 height 20
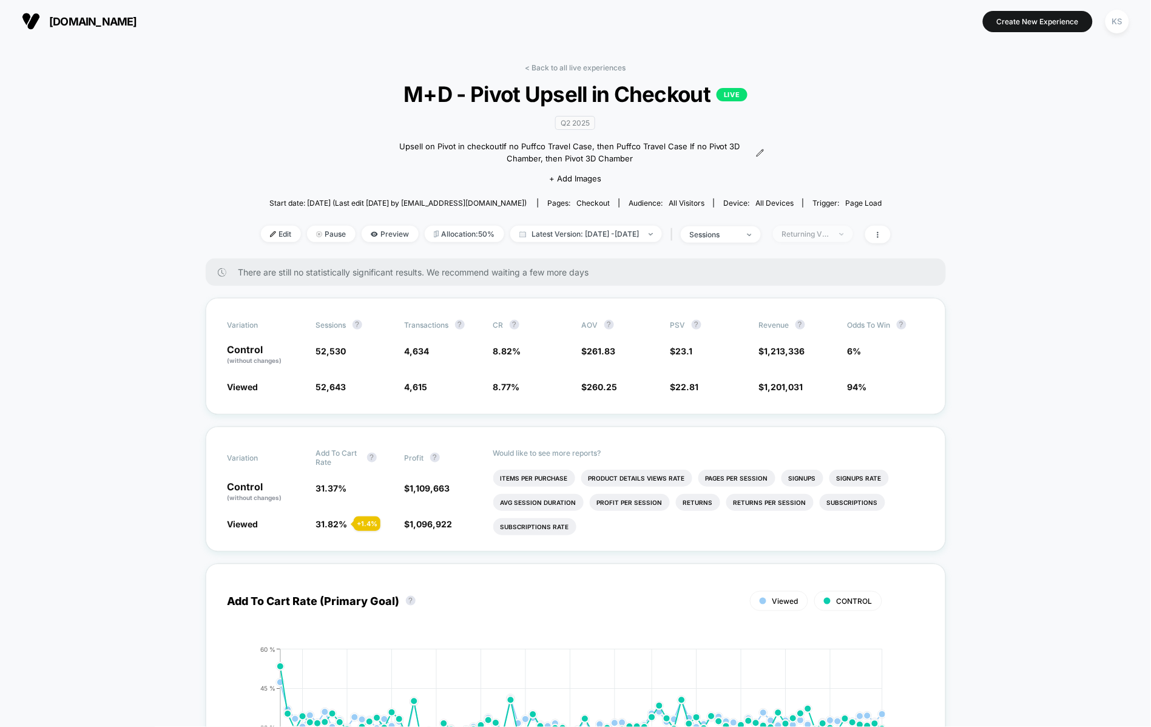
click at [824, 234] on div "Returning Visitors" at bounding box center [806, 233] width 49 height 9
click at [816, 350] on span "New Visitors" at bounding box center [822, 352] width 50 height 10
click at [848, 413] on button "Save" at bounding box center [833, 410] width 111 height 20
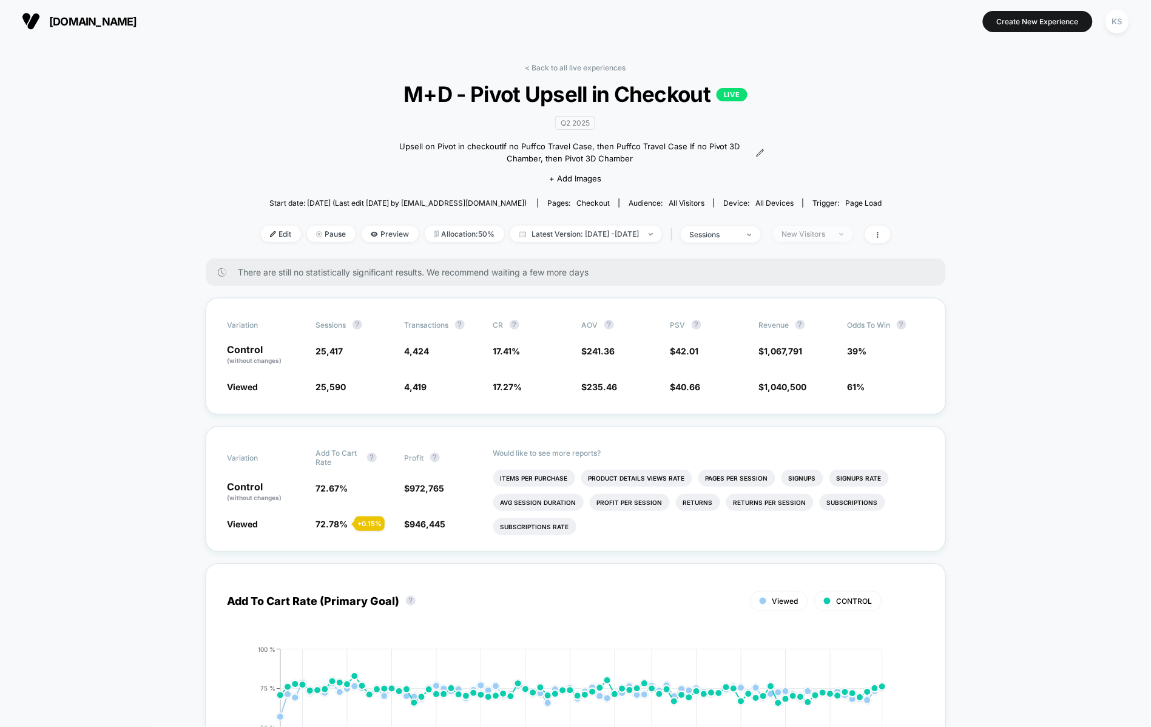
drag, startPoint x: 814, startPoint y: 229, endPoint x: 815, endPoint y: 238, distance: 8.5
click at [815, 232] on div "New Visitors" at bounding box center [806, 233] width 49 height 9
click at [818, 374] on span "No Filter" at bounding box center [813, 376] width 33 height 10
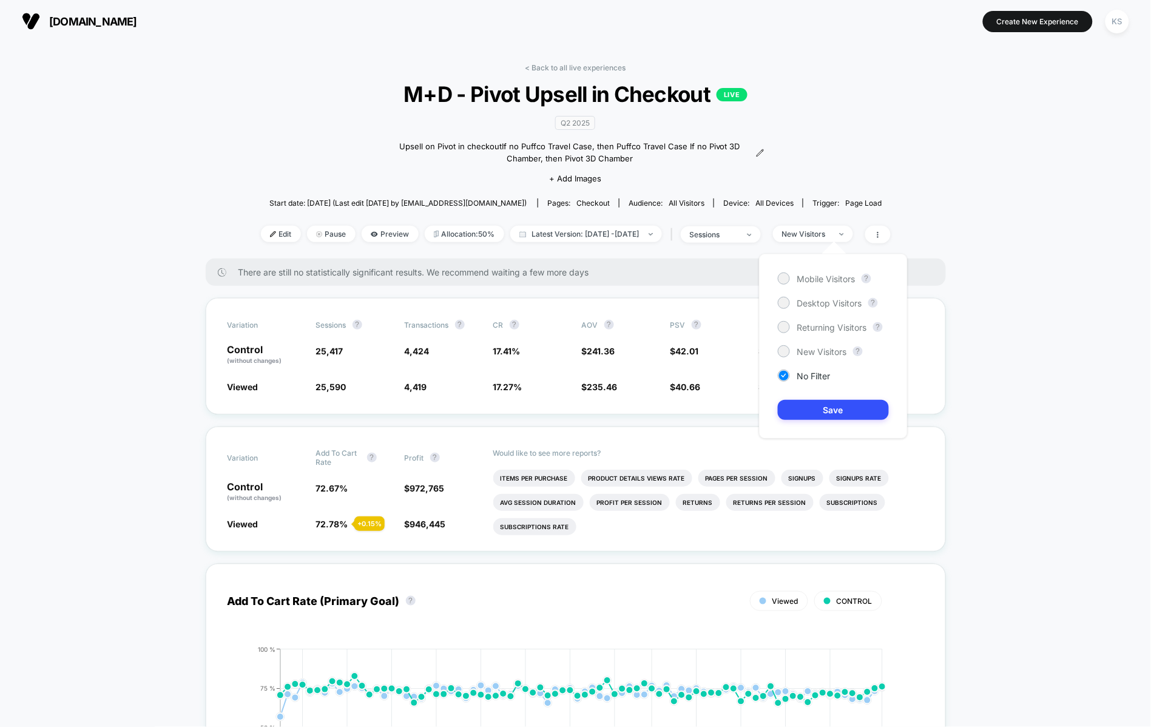
drag, startPoint x: 819, startPoint y: 405, endPoint x: 558, endPoint y: 45, distance: 444.5
click at [819, 405] on button "Save" at bounding box center [833, 410] width 111 height 20
